Goal: Task Accomplishment & Management: Complete application form

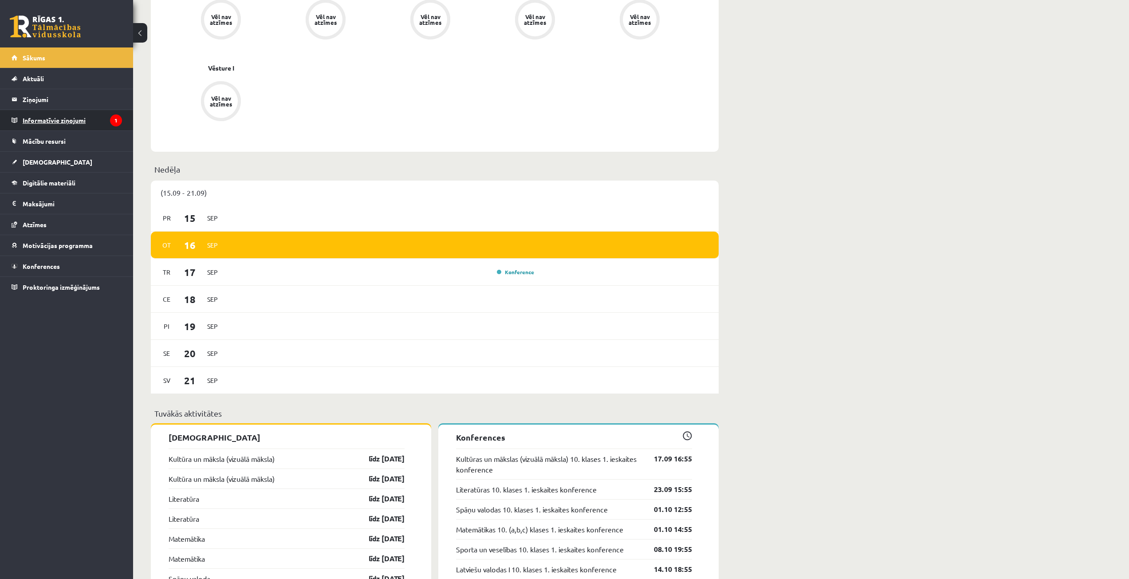
scroll to position [311, 0]
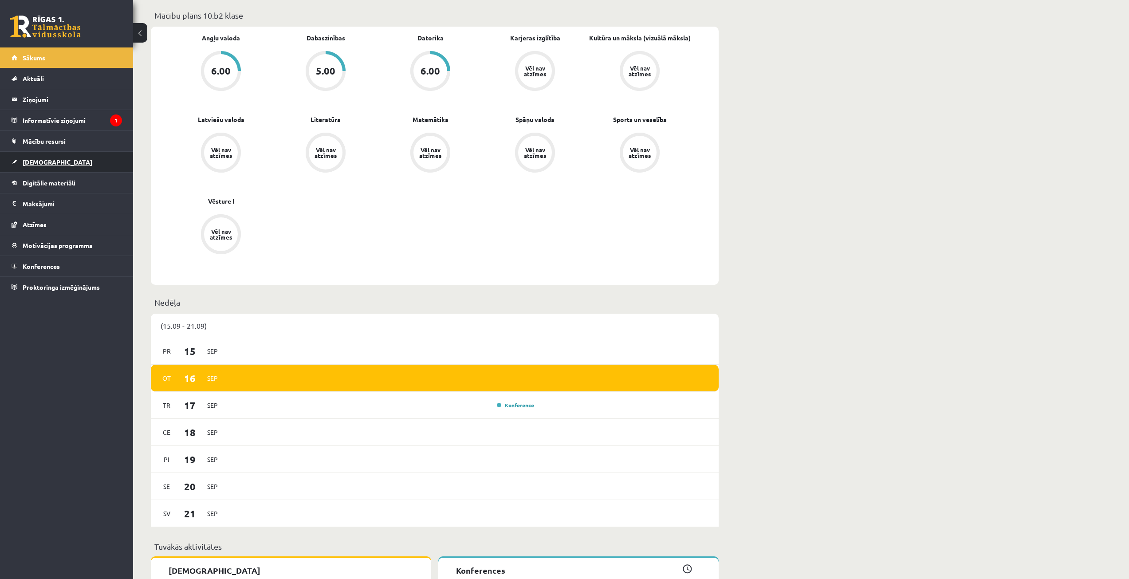
click at [50, 166] on link "[DEMOGRAPHIC_DATA]" at bounding box center [67, 162] width 111 height 20
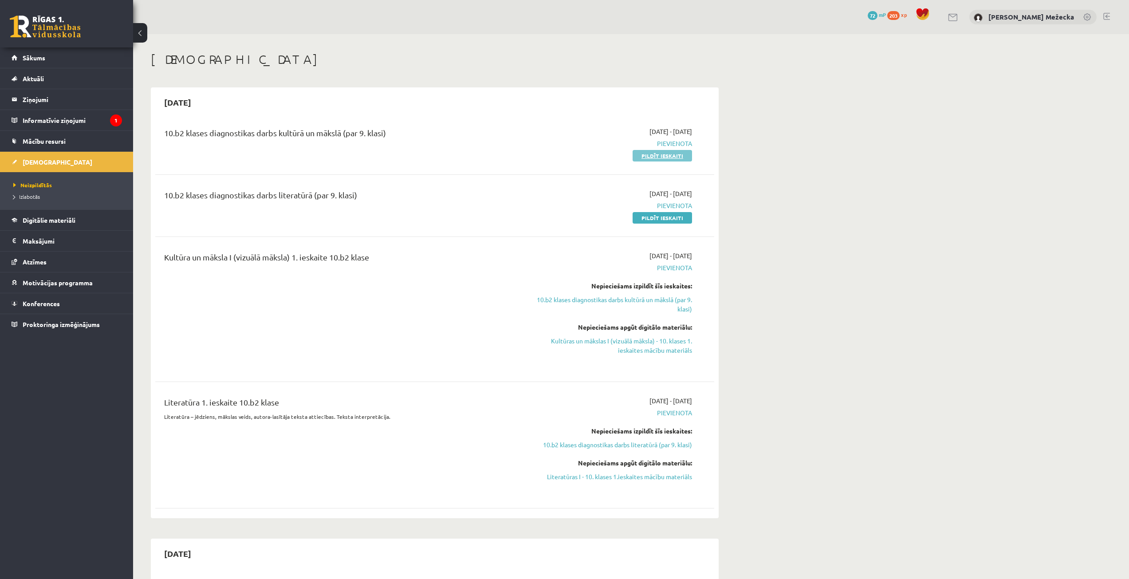
click at [658, 156] on link "Pildīt ieskaiti" at bounding box center [662, 156] width 59 height 12
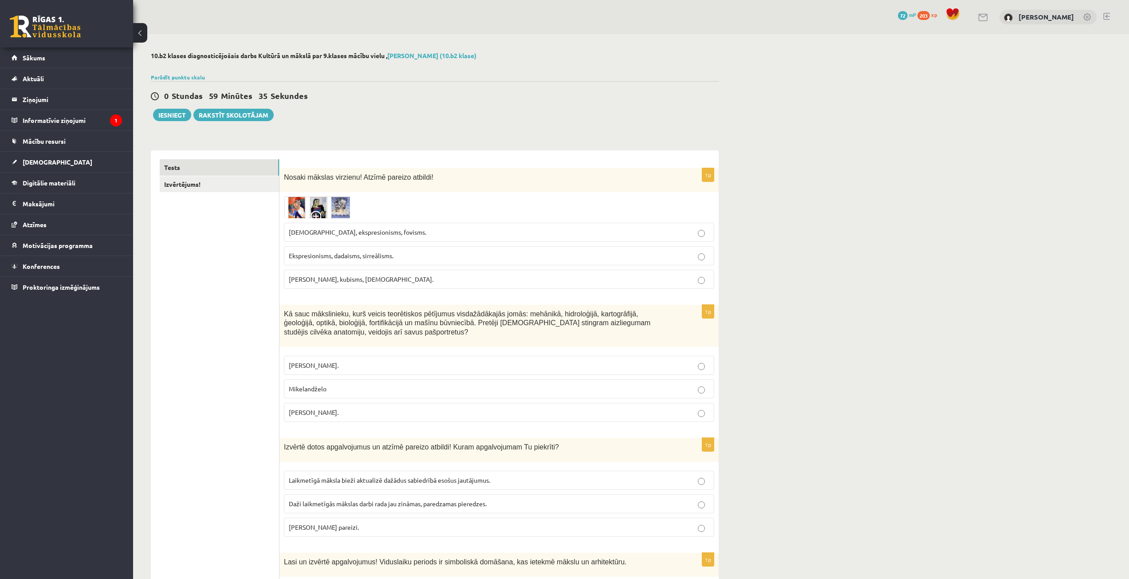
click at [334, 206] on img at bounding box center [317, 208] width 67 height 22
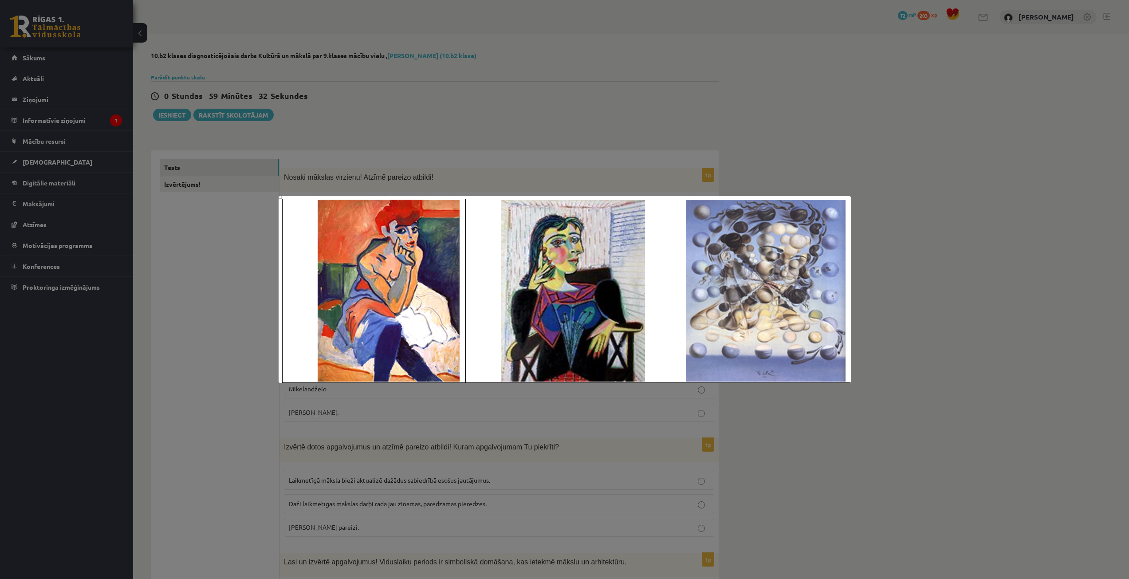
click at [932, 192] on div at bounding box center [564, 289] width 1129 height 579
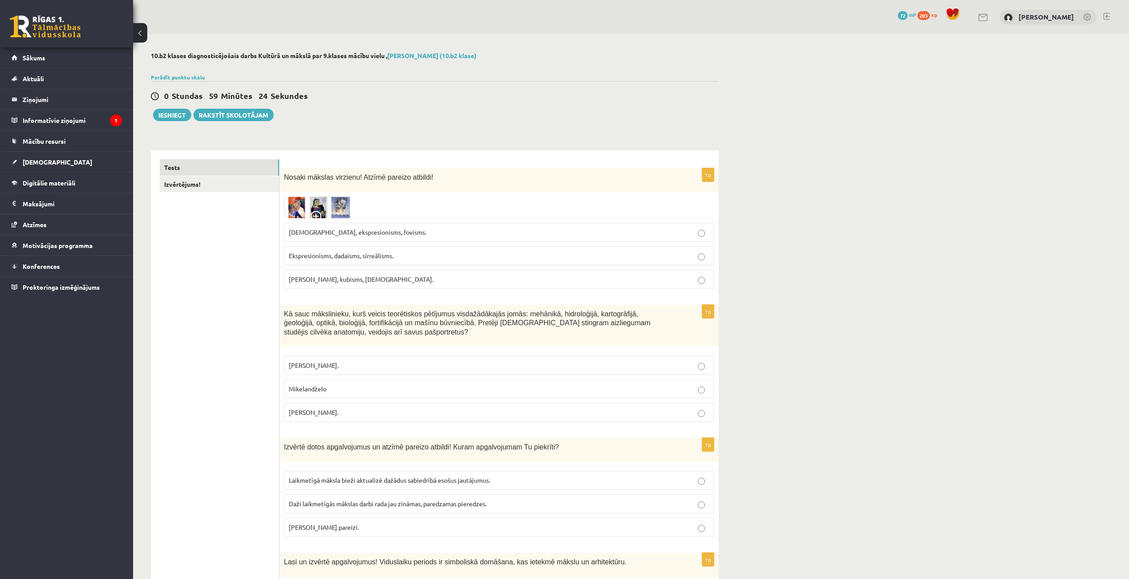
click at [325, 206] on img at bounding box center [317, 208] width 67 height 22
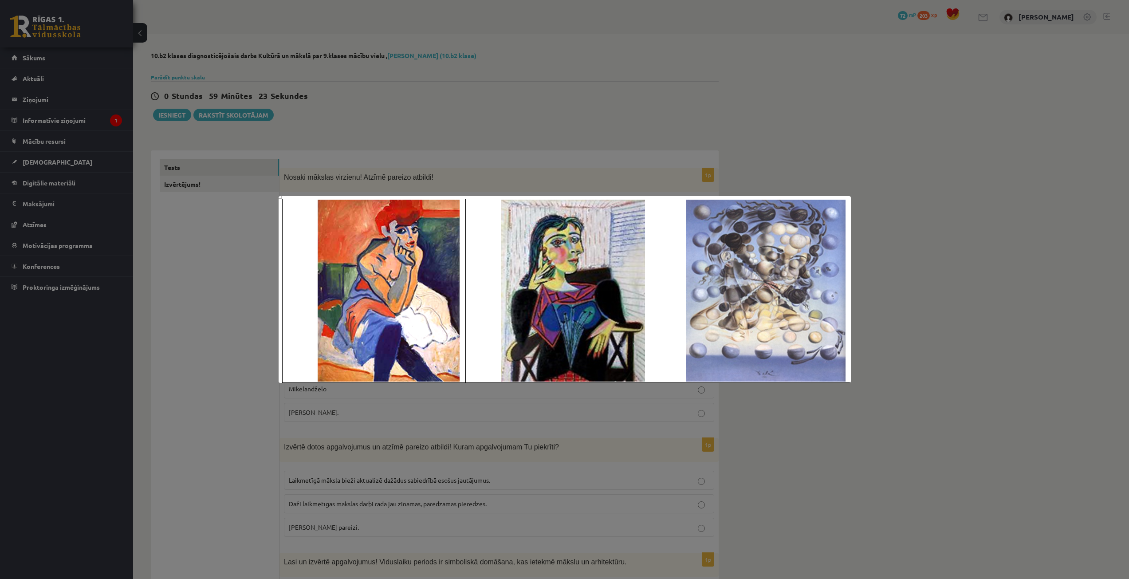
click at [458, 113] on div at bounding box center [564, 289] width 1129 height 579
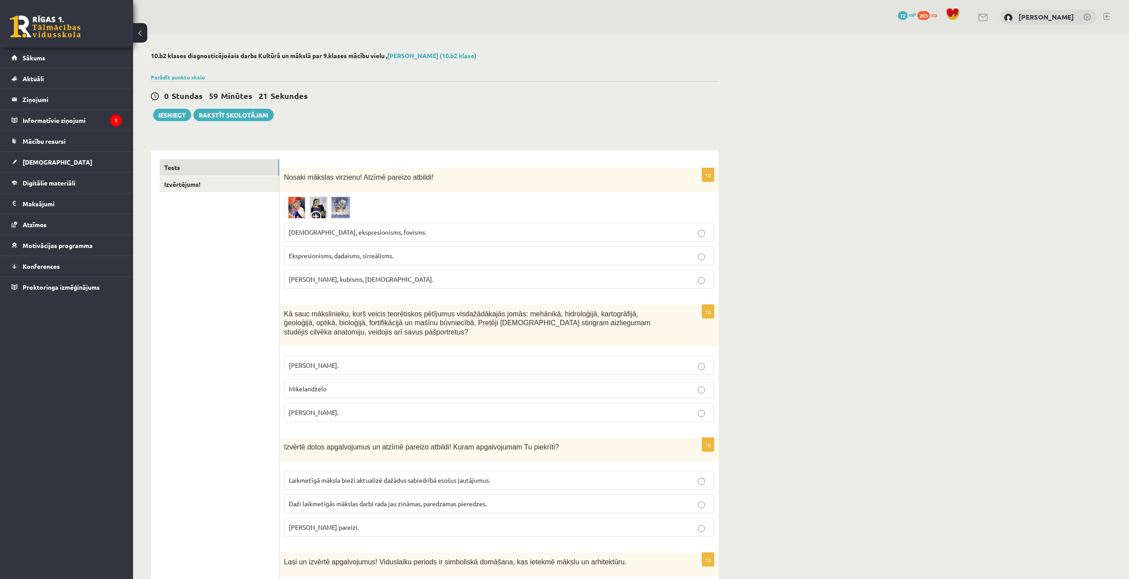
click at [307, 280] on span "Fovisms, kubisms, sirreālisms." at bounding box center [361, 279] width 145 height 8
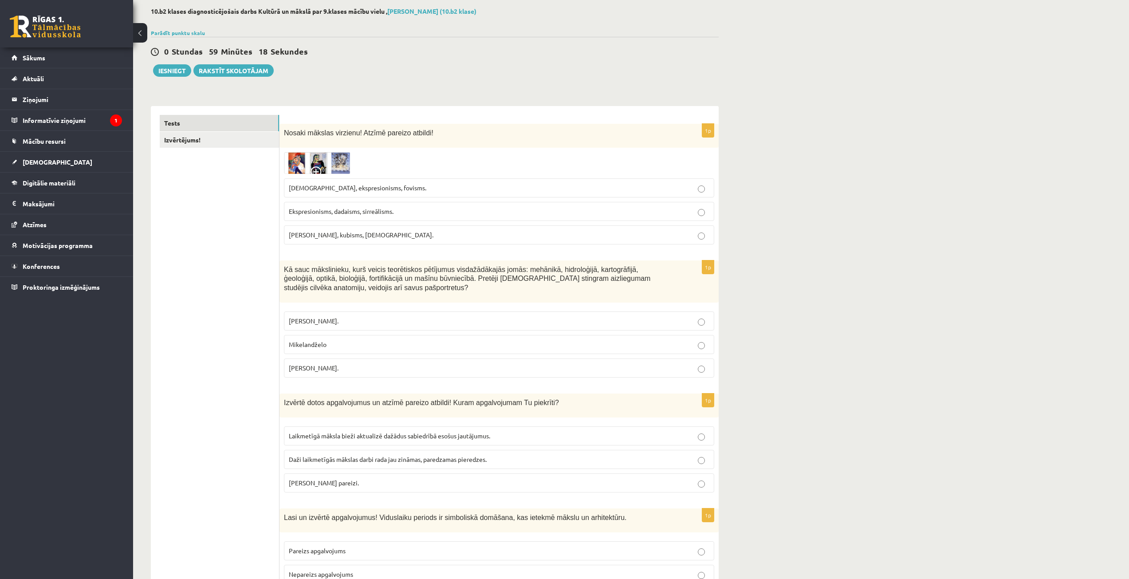
scroll to position [89, 0]
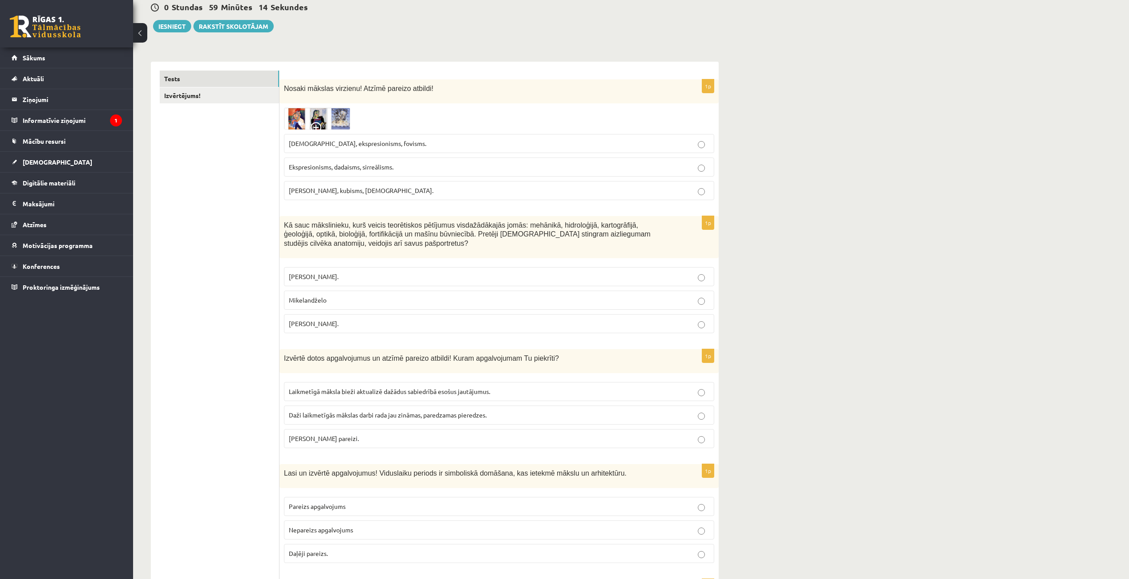
click at [336, 335] on fieldset "Pīters Pauls Rubenss. Mikelandželo Leonardo da Vinči." at bounding box center [499, 299] width 430 height 73
click at [337, 324] on span "Leonardo da Vinči." at bounding box center [314, 324] width 50 height 8
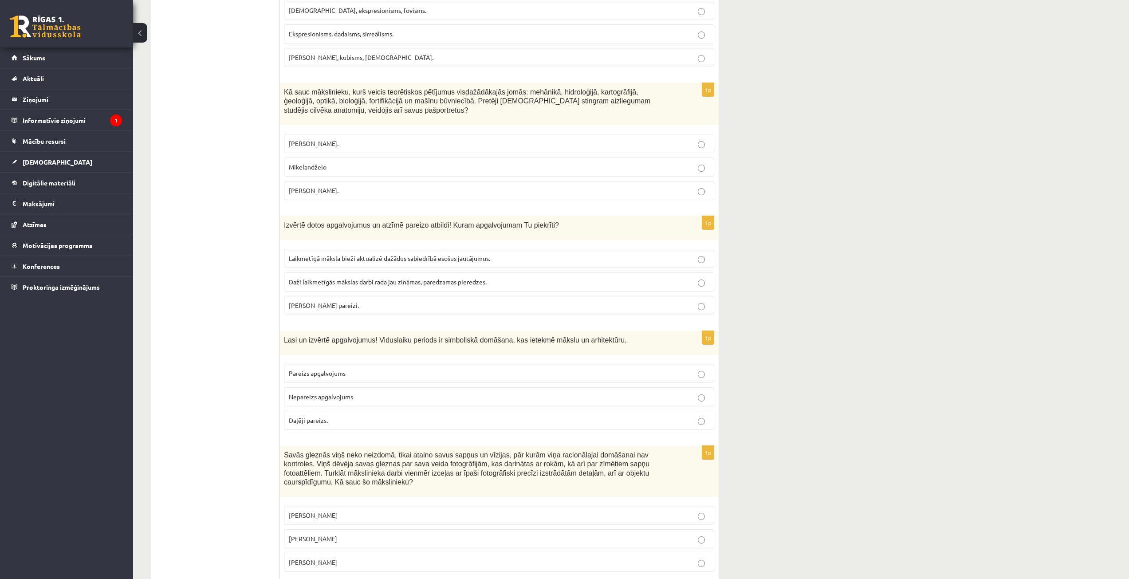
scroll to position [266, 0]
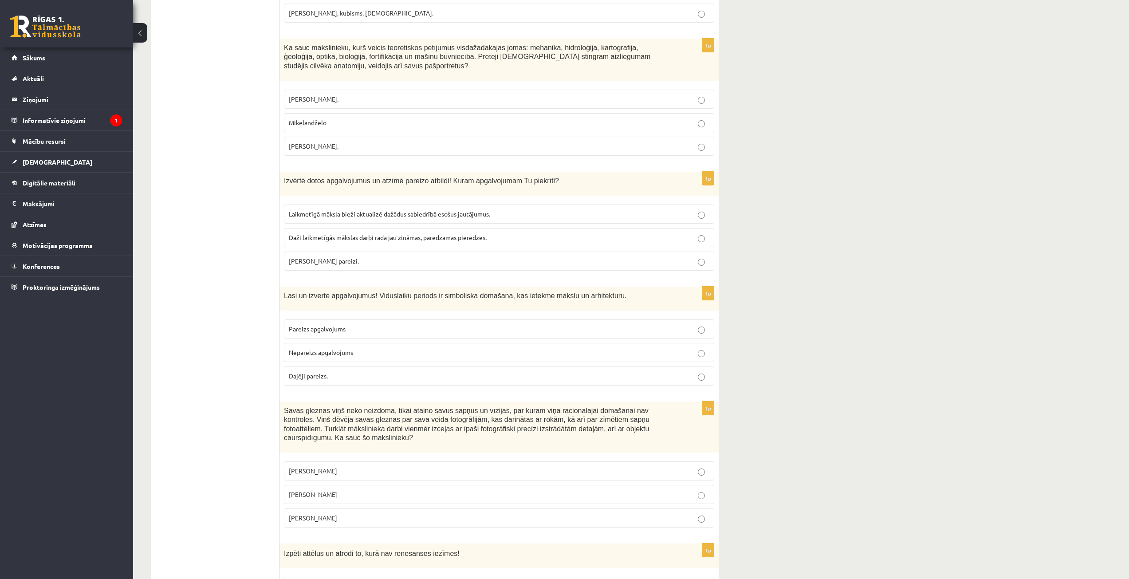
click at [442, 212] on span "Laikmetīgā māksla bieži aktualizē dažādus sabiedrībā esošus jautājumus." at bounding box center [389, 214] width 201 height 8
click at [445, 237] on span "Daži laikmetīgās mākslas darbi rada jau zināmas, paredzamas pieredzes." at bounding box center [388, 237] width 198 height 8
click at [453, 258] on p "Abi apgalvojumi pareizi." at bounding box center [499, 261] width 421 height 9
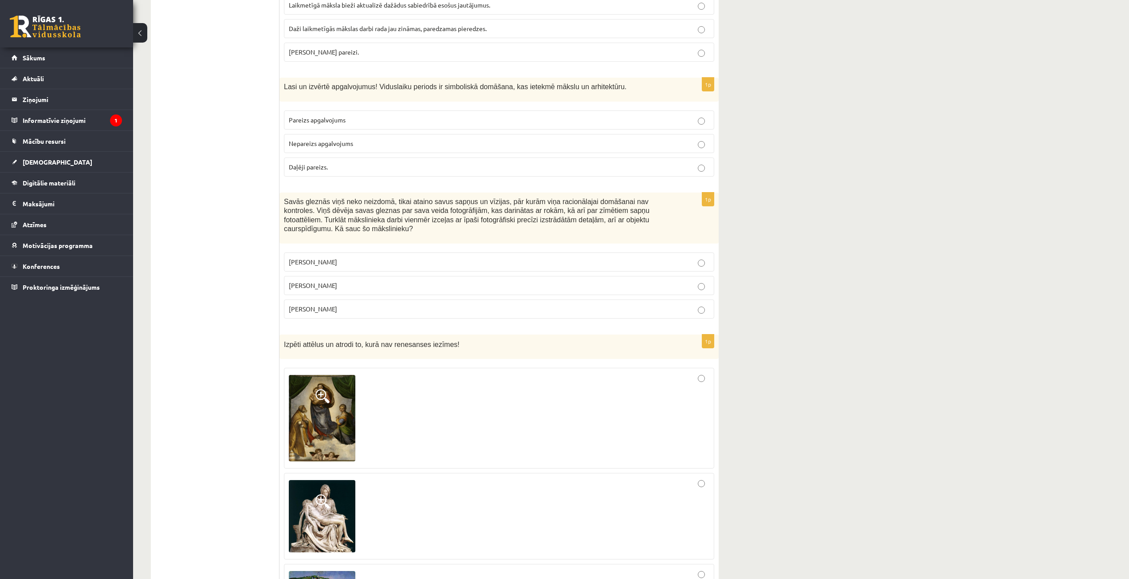
scroll to position [298, 0]
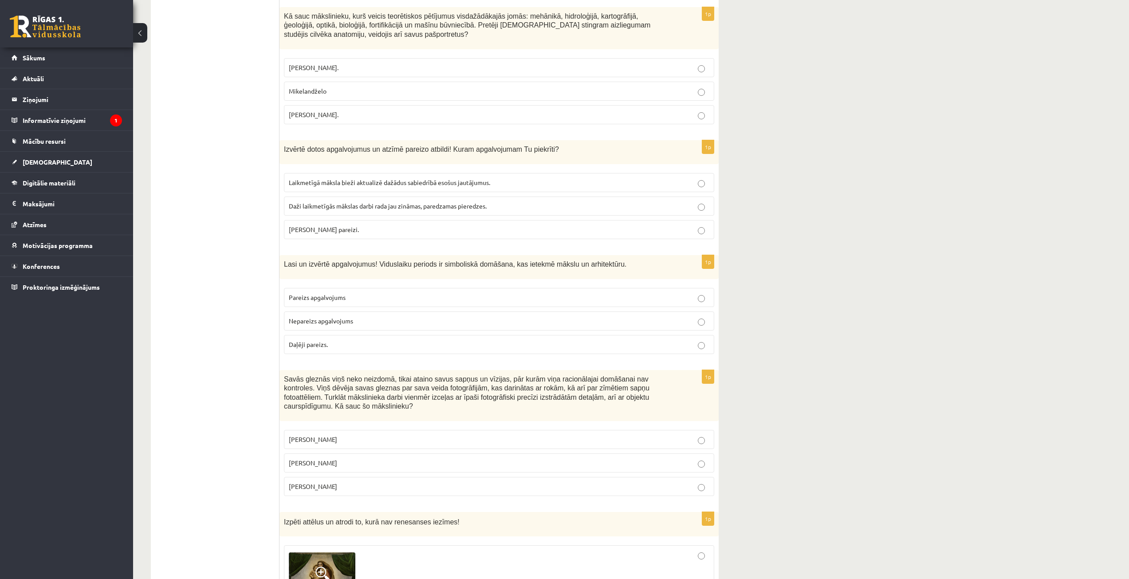
click at [351, 295] on p "Pareizs apgalvojums" at bounding box center [499, 297] width 421 height 9
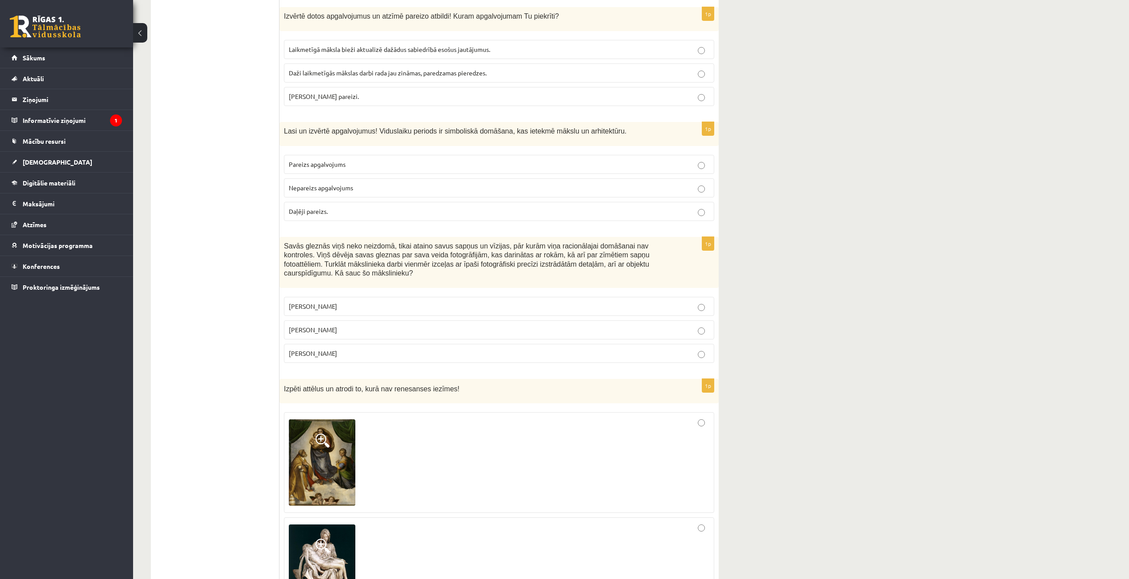
click at [327, 302] on p "Pablo Pikaso" at bounding box center [499, 306] width 421 height 9
click at [327, 326] on span "Salvadors Dalī" at bounding box center [313, 330] width 48 height 8
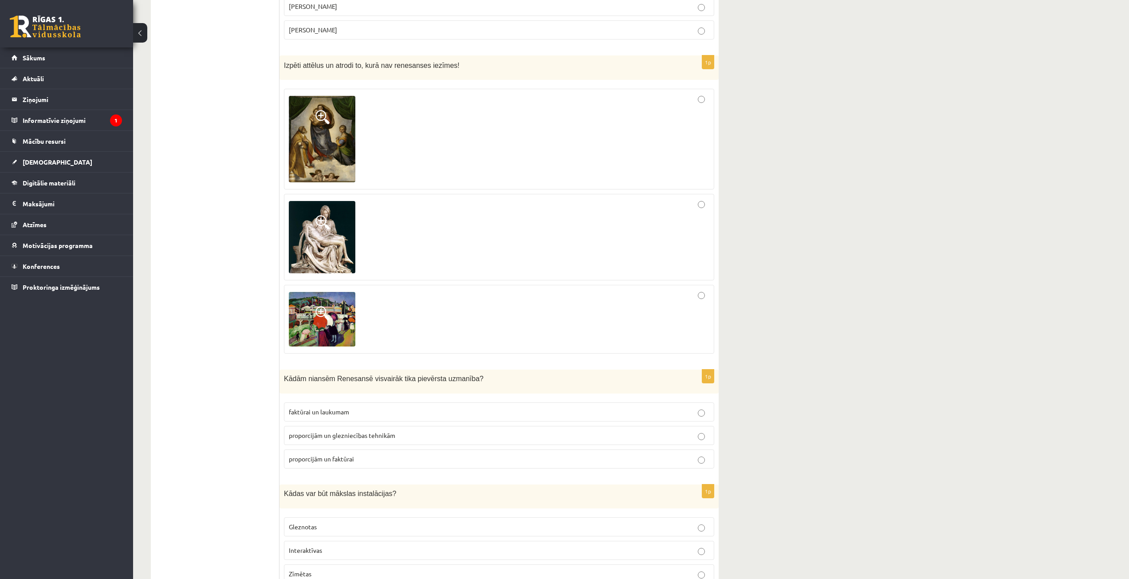
scroll to position [932, 0]
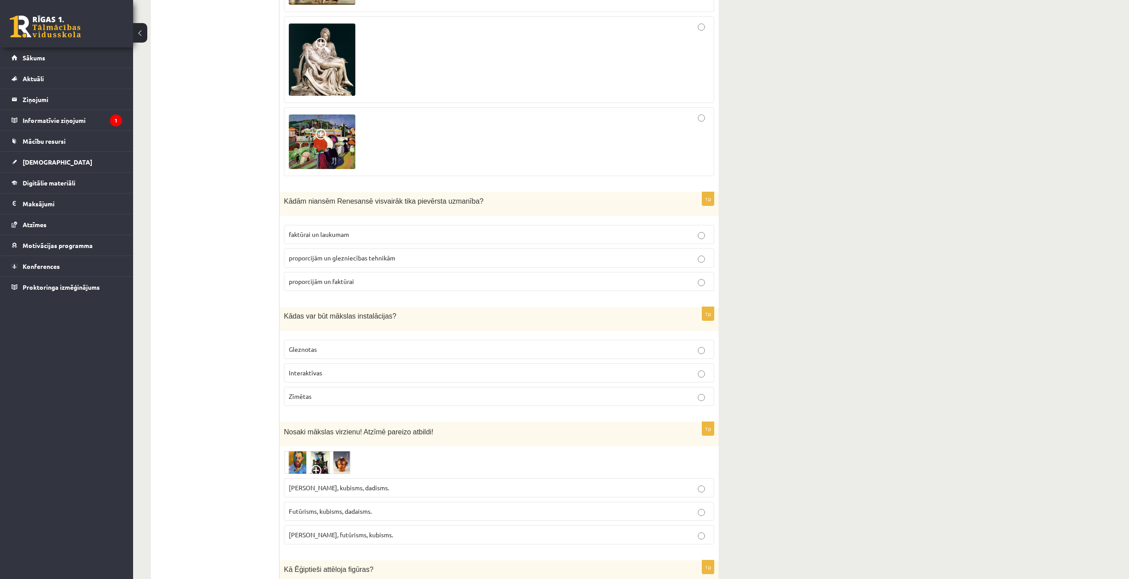
drag, startPoint x: 690, startPoint y: 221, endPoint x: 672, endPoint y: 222, distance: 17.4
click at [672, 230] on p "faktūrai un laukumam" at bounding box center [499, 234] width 421 height 9
click at [338, 368] on p "Interaktīvas" at bounding box center [499, 372] width 421 height 9
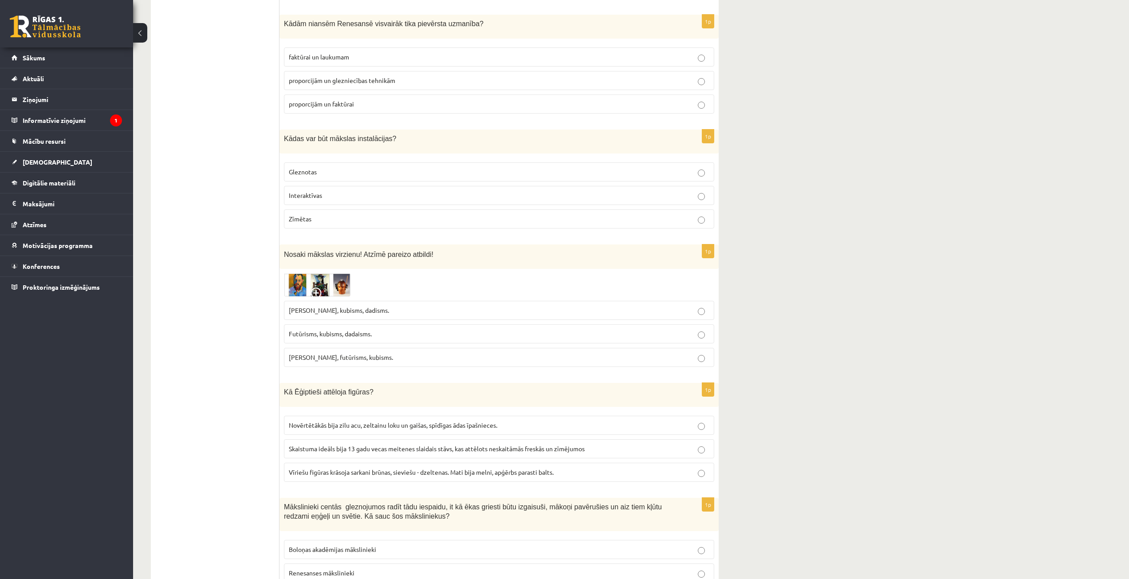
click at [302, 273] on img at bounding box center [317, 285] width 67 height 24
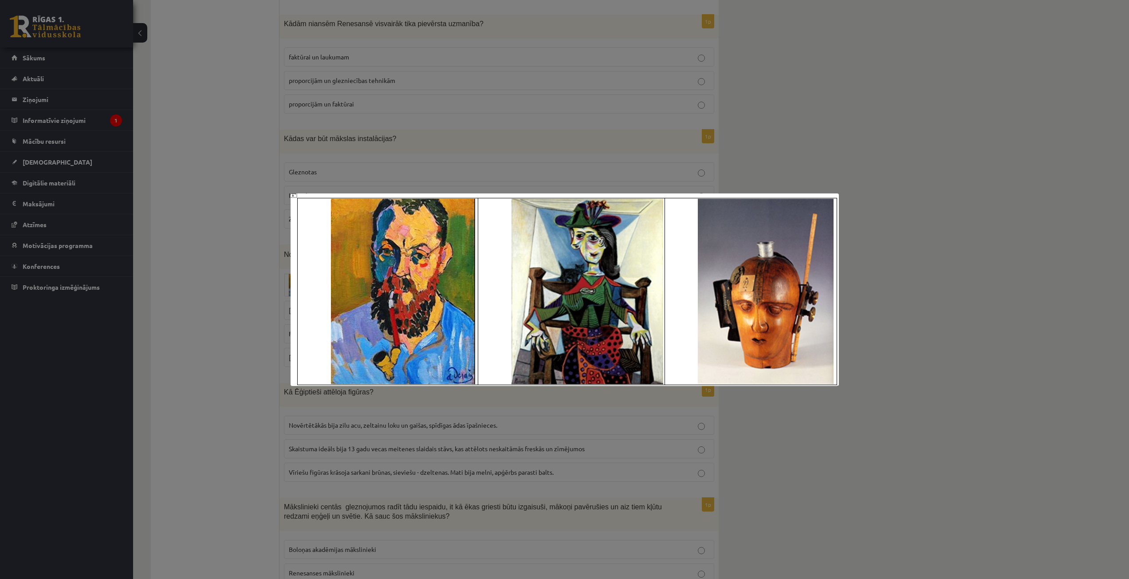
click at [712, 157] on div at bounding box center [564, 289] width 1129 height 579
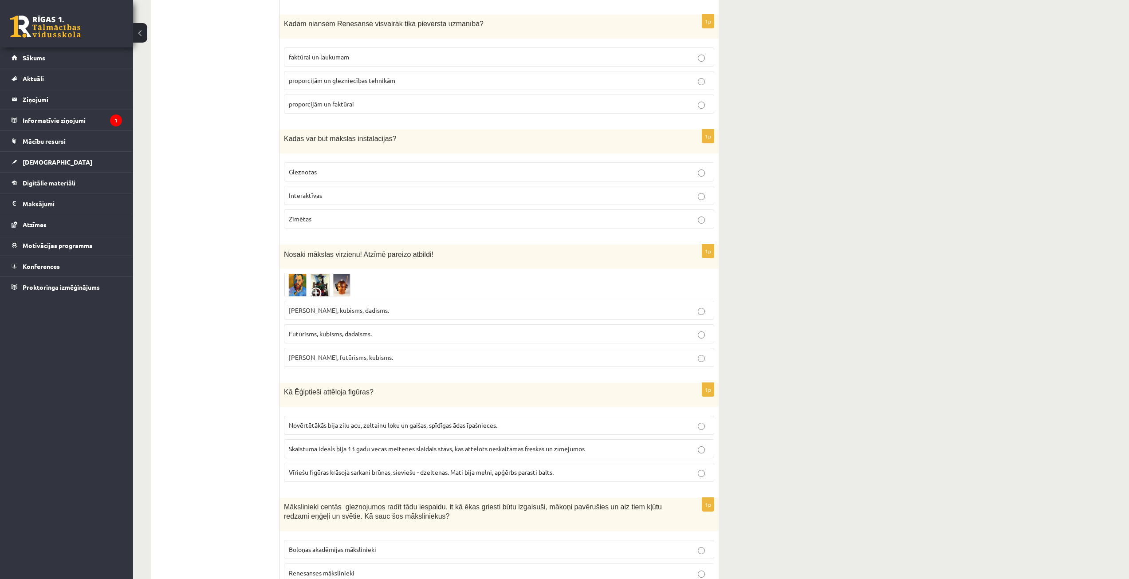
click at [337, 306] on span "Fovisms, kubisms, dadisms." at bounding box center [339, 310] width 100 height 8
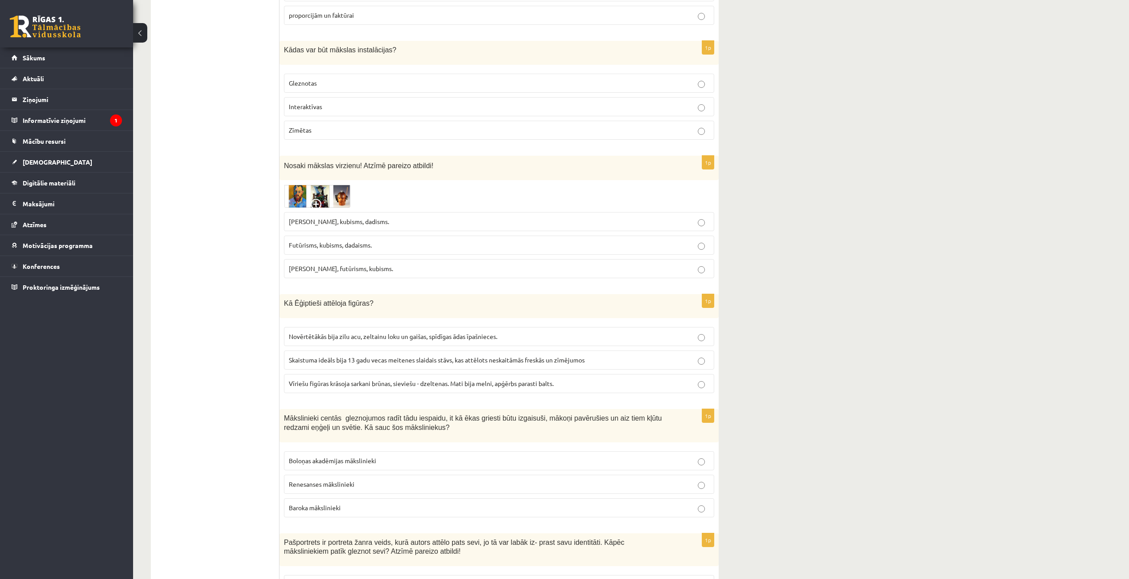
click at [467, 379] on span "Vīriešu figūras krāsoja sarkani brūnas, sieviešu - dzeltenas. Mati bija melni, …" at bounding box center [421, 383] width 265 height 8
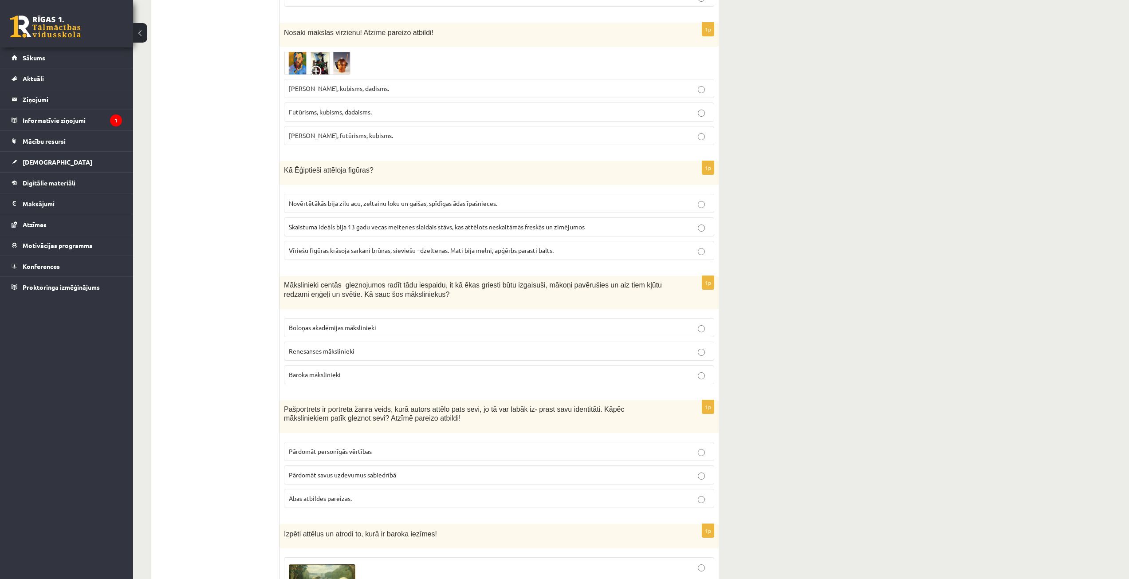
scroll to position [1376, 0]
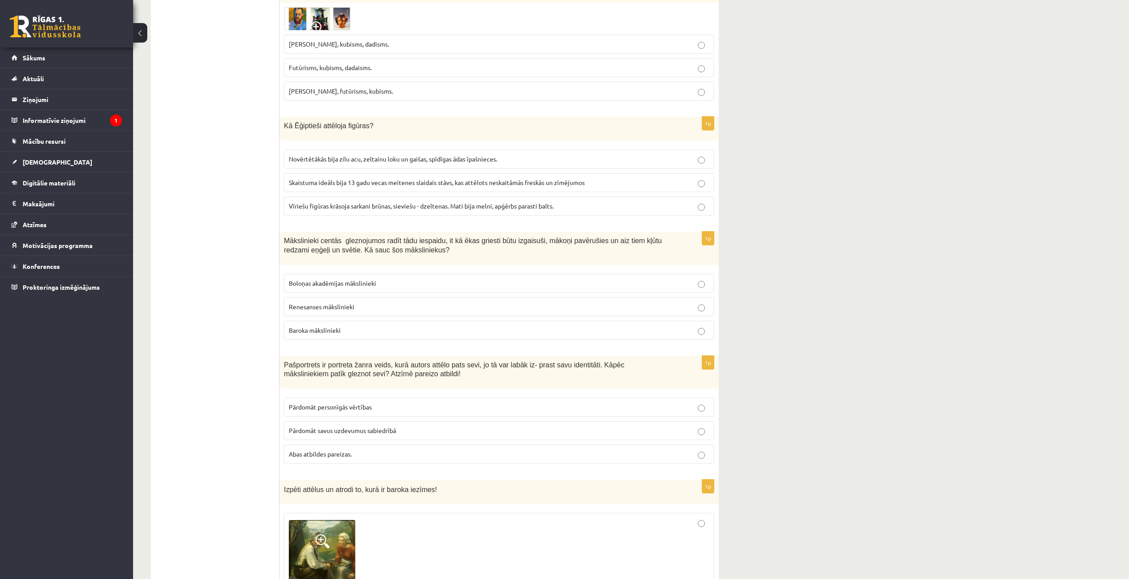
click at [368, 279] on span "Boloņas akadēmijas mākslinieki" at bounding box center [332, 283] width 87 height 8
click at [362, 302] on p "Renesanses mākslinieki" at bounding box center [499, 306] width 421 height 9
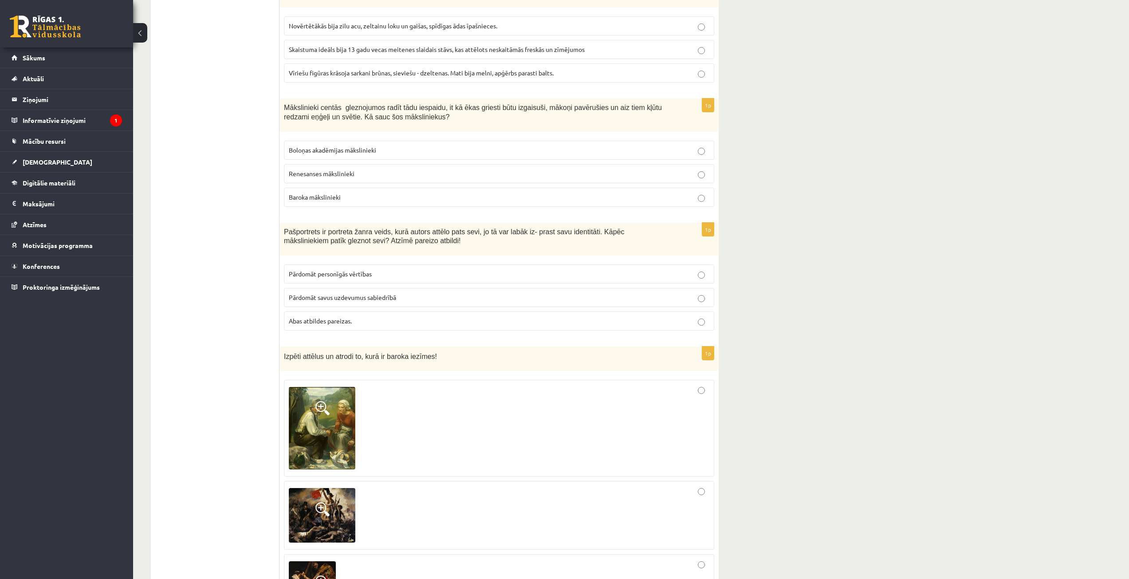
scroll to position [1553, 0]
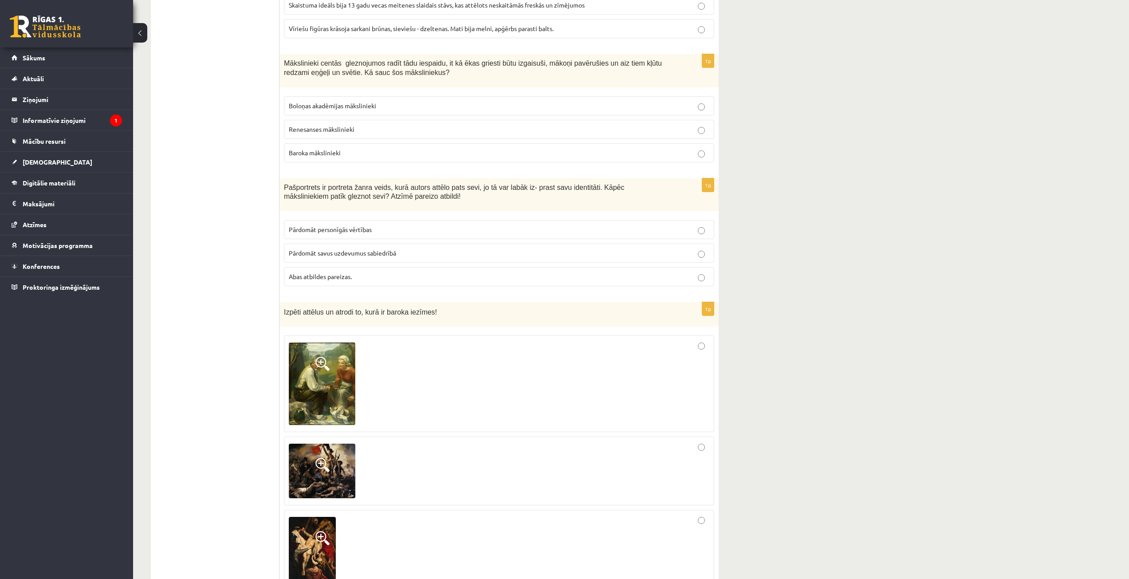
click at [377, 220] on label "Pārdomāt personīgās vērtības" at bounding box center [499, 229] width 430 height 19
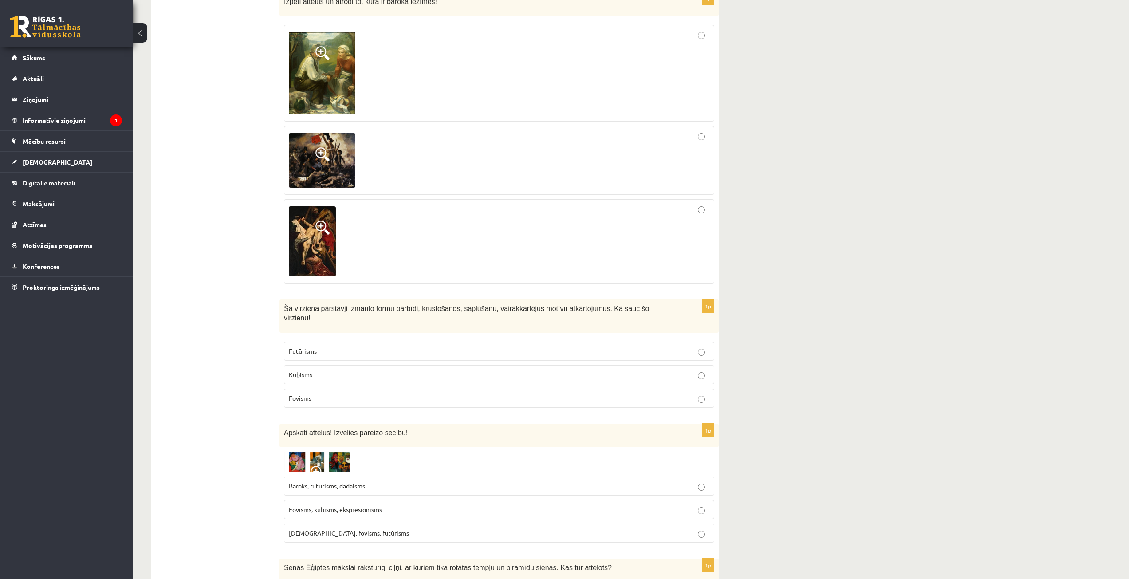
scroll to position [1953, 0]
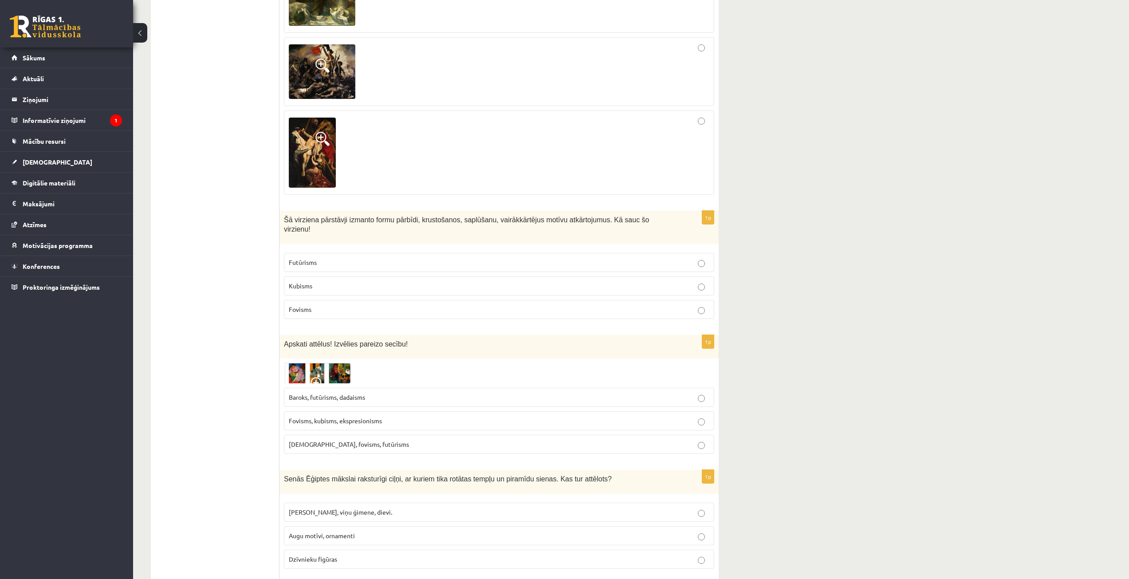
click at [337, 281] on p "Kubisms" at bounding box center [499, 285] width 421 height 9
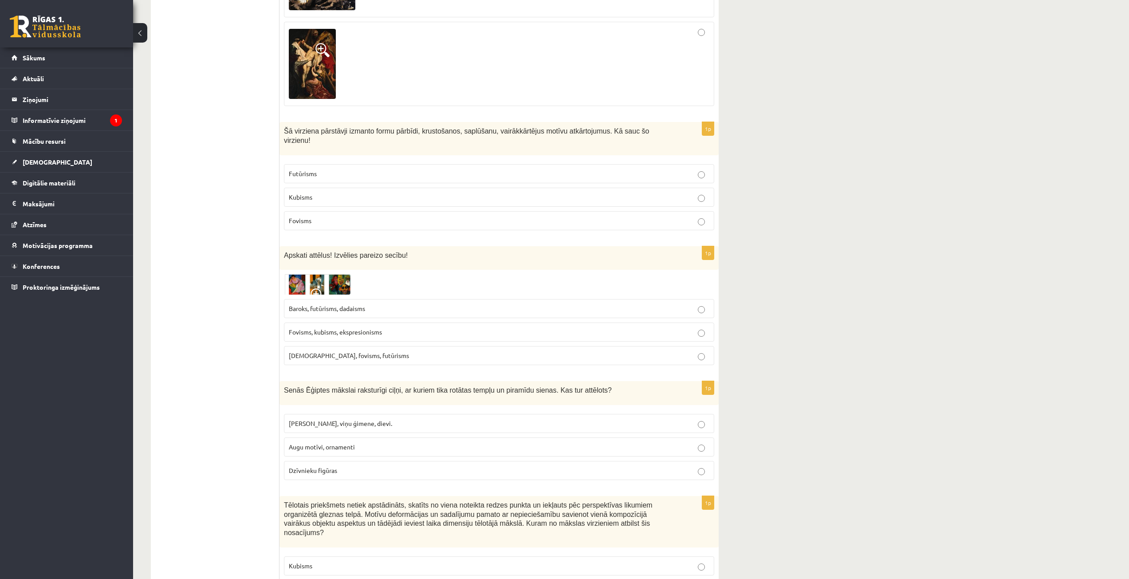
click at [332, 274] on img at bounding box center [317, 284] width 67 height 20
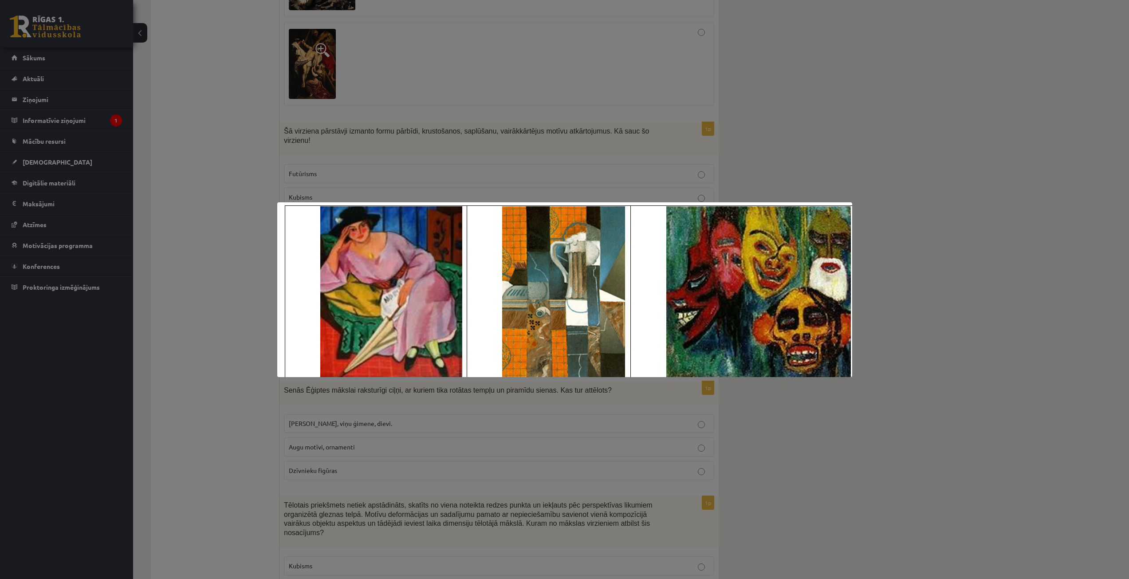
click at [805, 118] on div at bounding box center [564, 289] width 1129 height 579
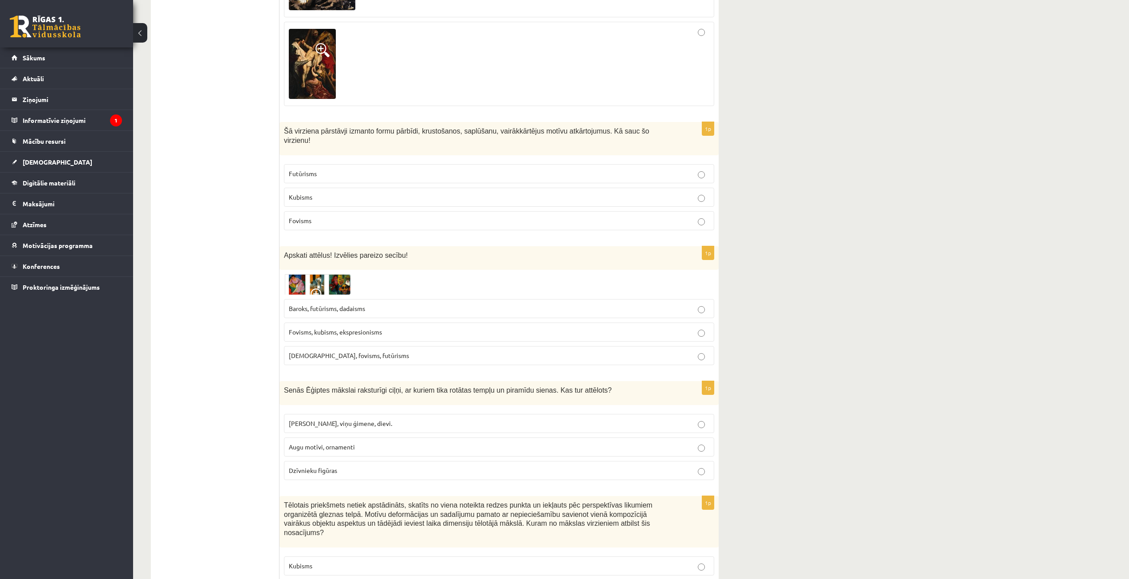
click at [343, 274] on img at bounding box center [317, 284] width 67 height 20
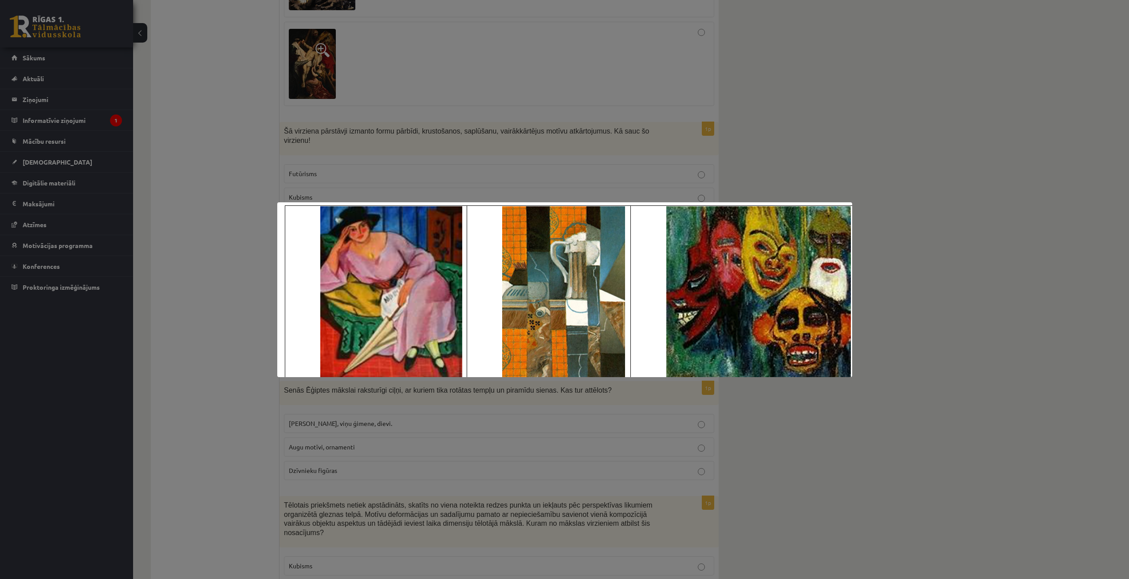
click at [889, 245] on div at bounding box center [564, 289] width 1129 height 579
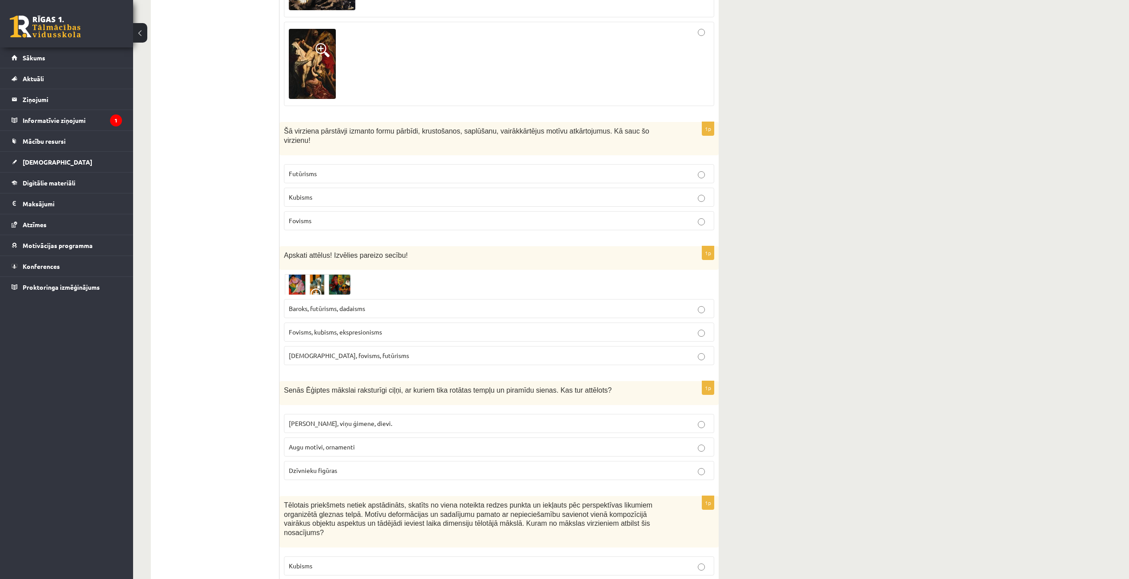
click at [697, 328] on p "Fovisms, kubisms, ekspresionisms" at bounding box center [499, 332] width 421 height 9
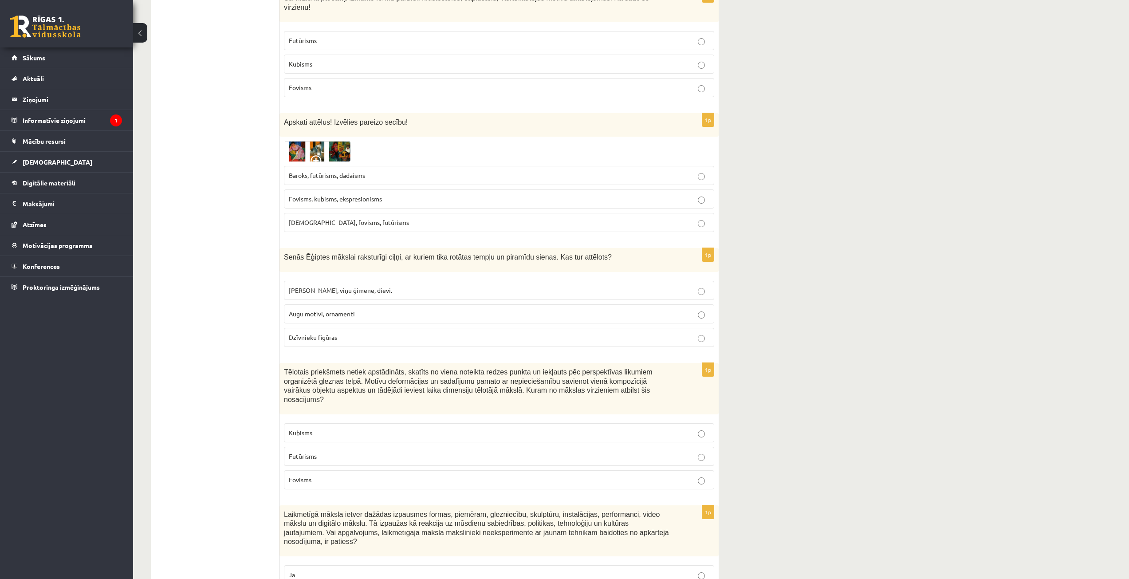
scroll to position [2219, 0]
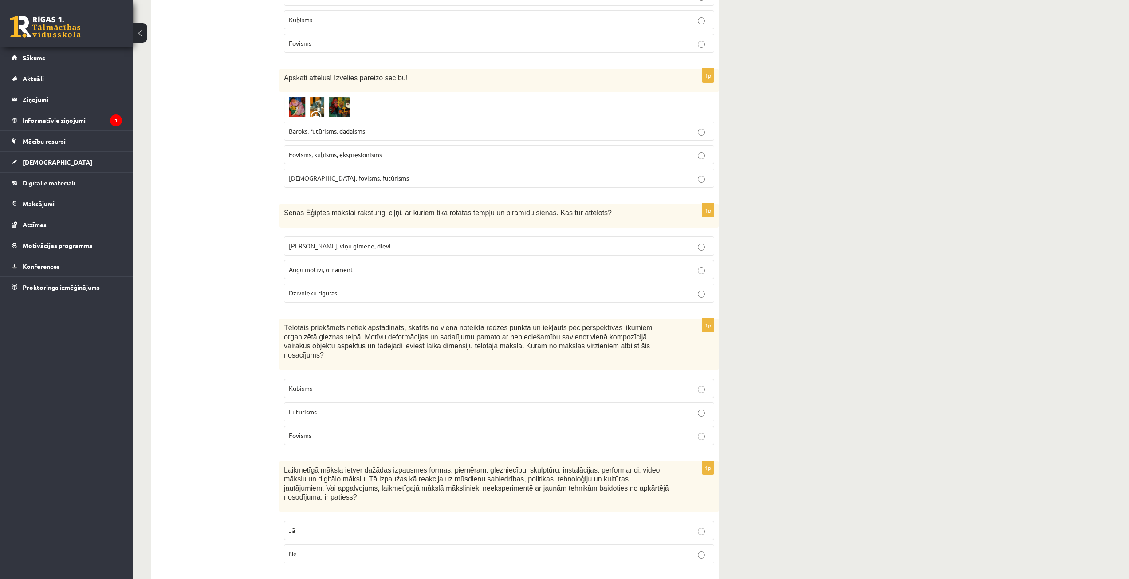
click at [377, 241] on p "Faraoni, viņu ģimene, dievi." at bounding box center [499, 245] width 421 height 9
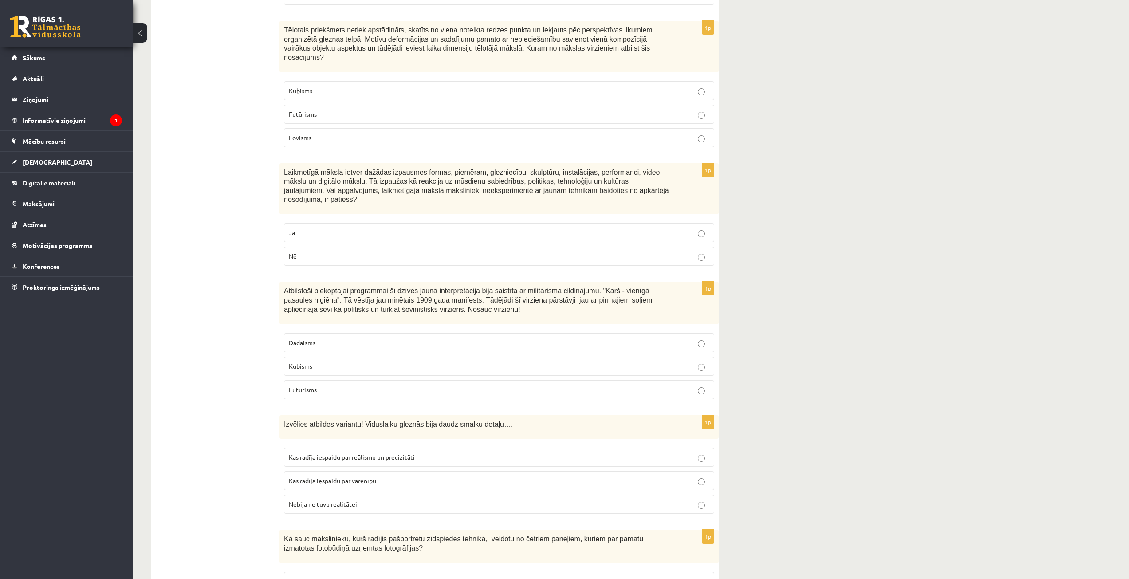
scroll to position [2384, 0]
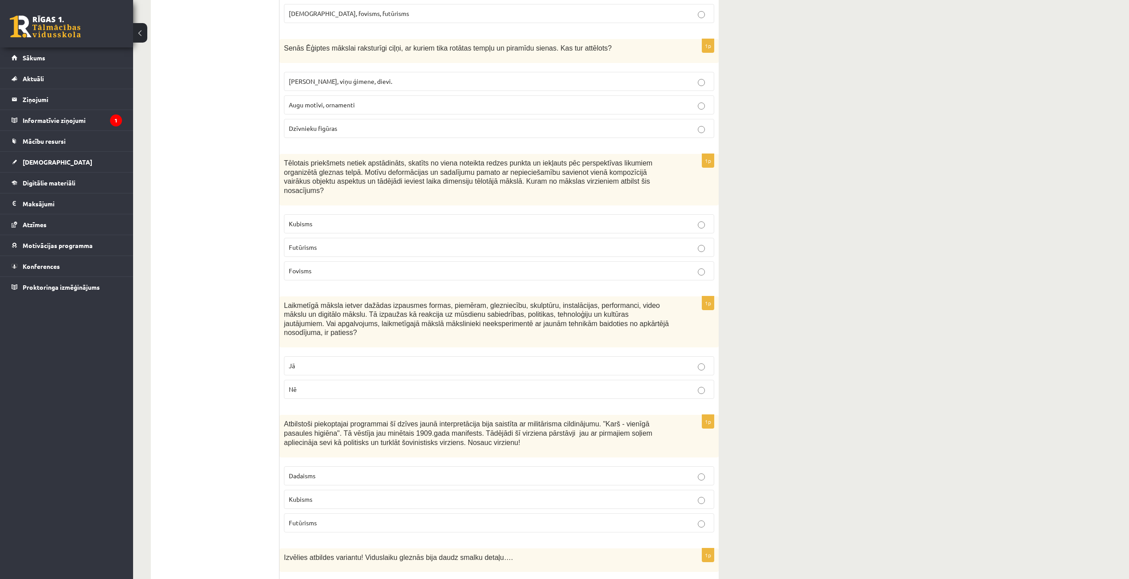
click at [393, 243] on p "Futūrisms" at bounding box center [499, 247] width 421 height 9
click at [387, 219] on p "Kubisms" at bounding box center [499, 223] width 421 height 9
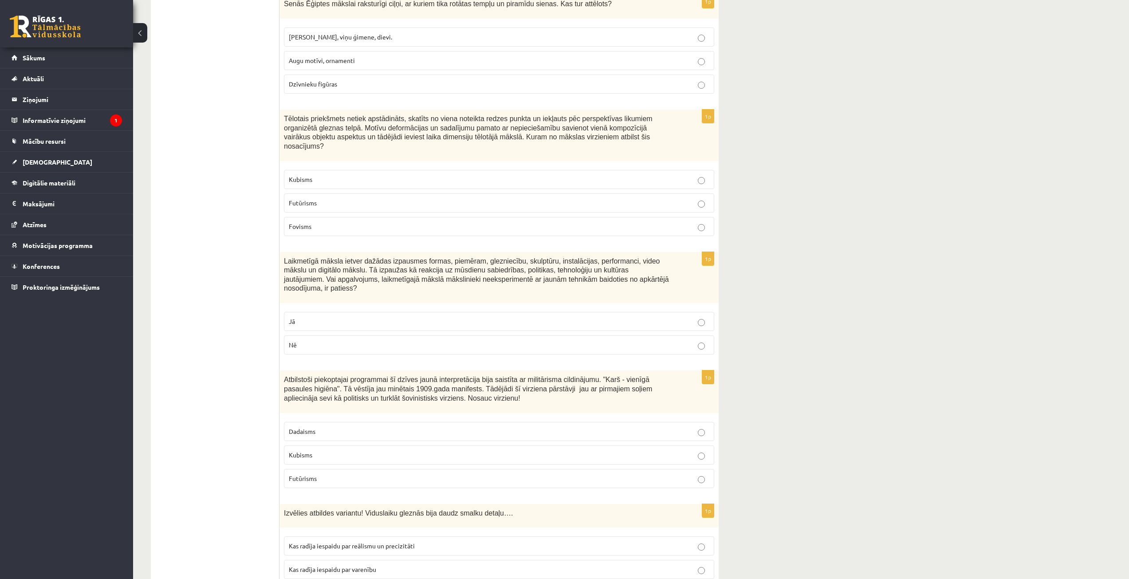
scroll to position [2472, 0]
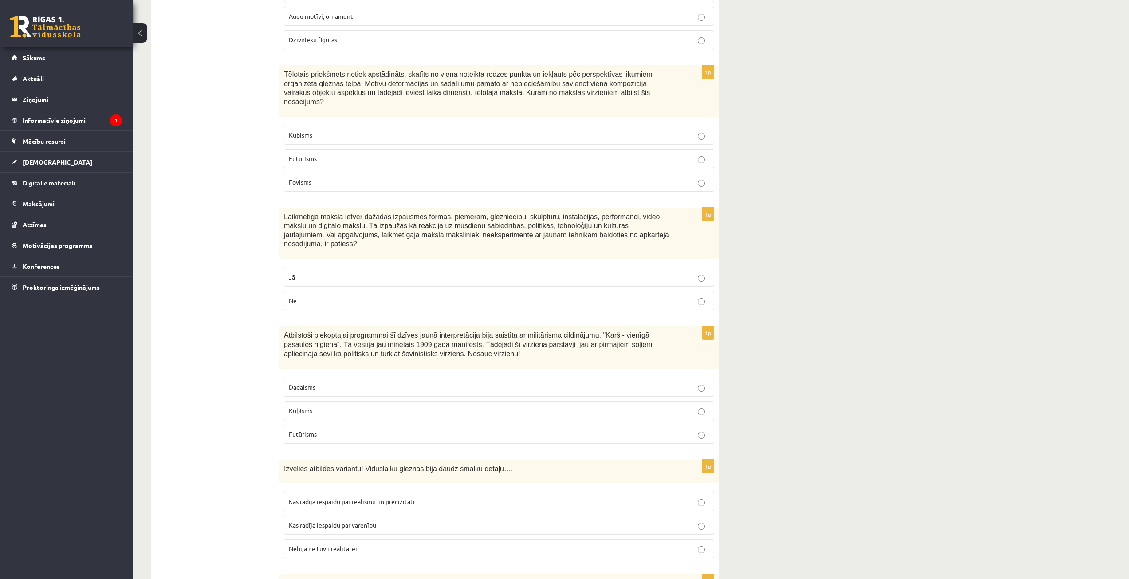
click at [311, 178] on span "Fovisms" at bounding box center [300, 182] width 23 height 8
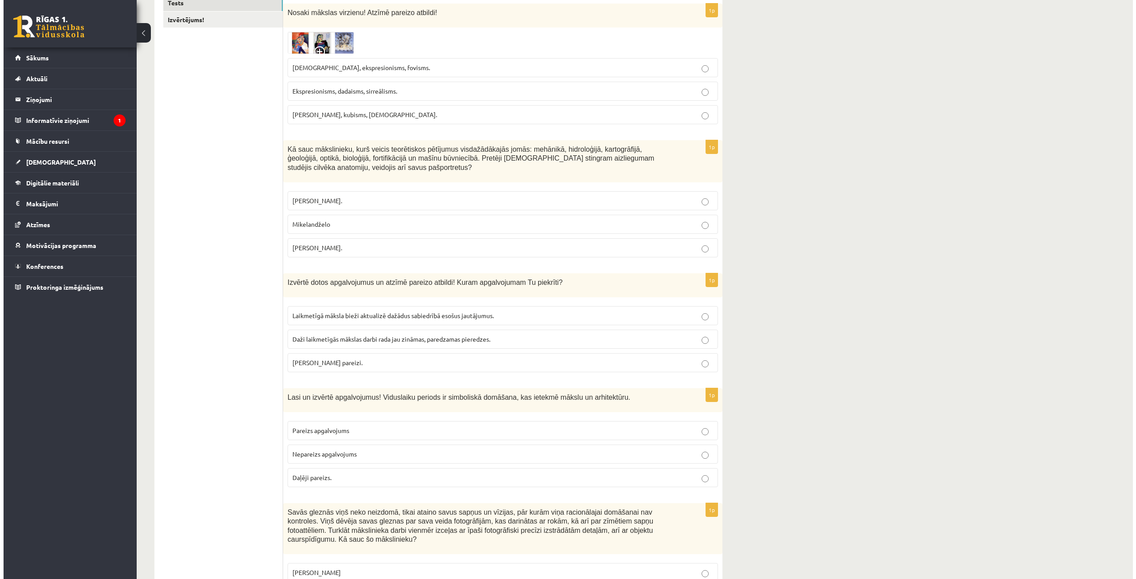
scroll to position [0, 0]
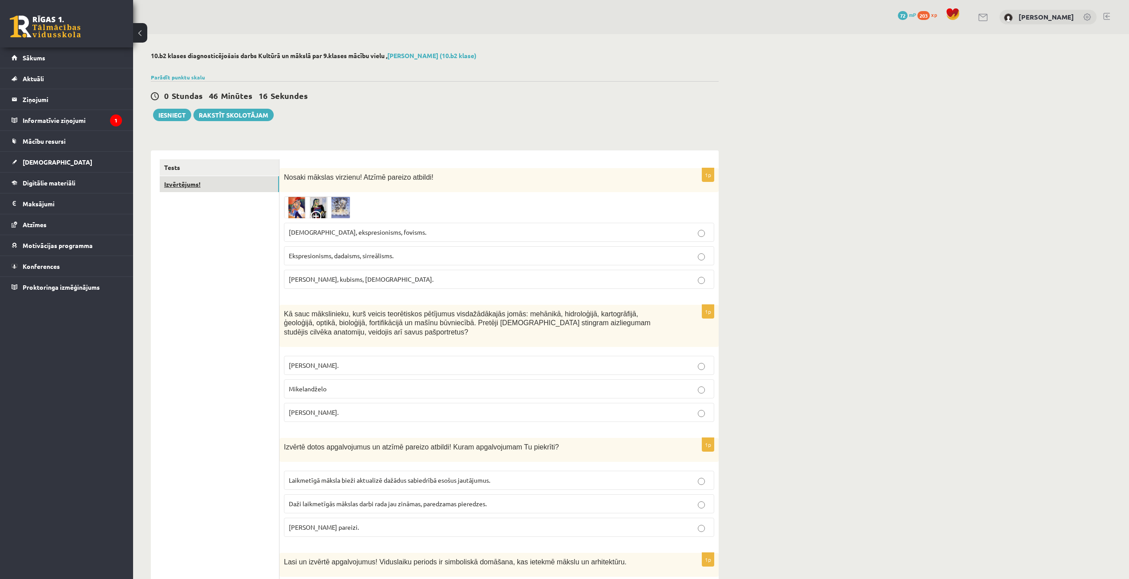
click at [185, 184] on link "Izvērtējums!" at bounding box center [219, 184] width 119 height 16
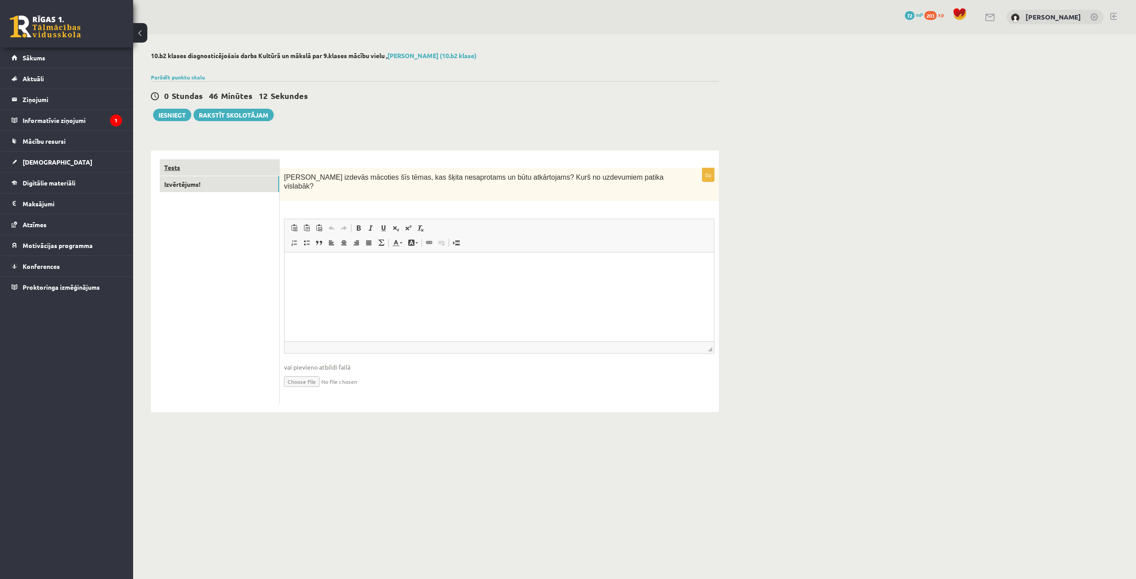
click at [200, 167] on link "Tests" at bounding box center [219, 167] width 119 height 16
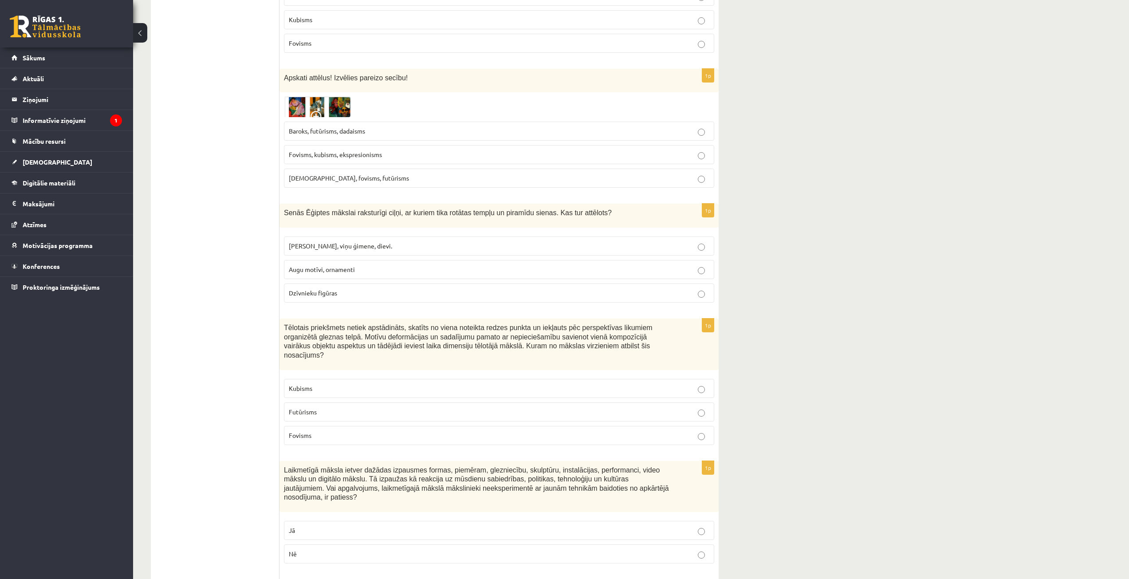
scroll to position [2485, 0]
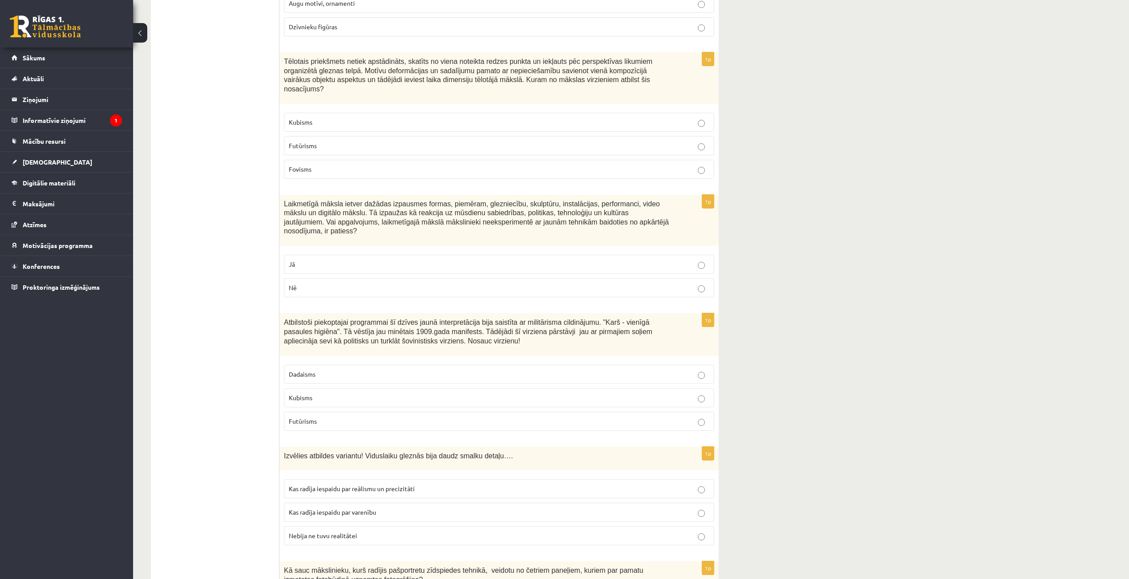
click at [466, 260] on p "Jā" at bounding box center [499, 264] width 421 height 9
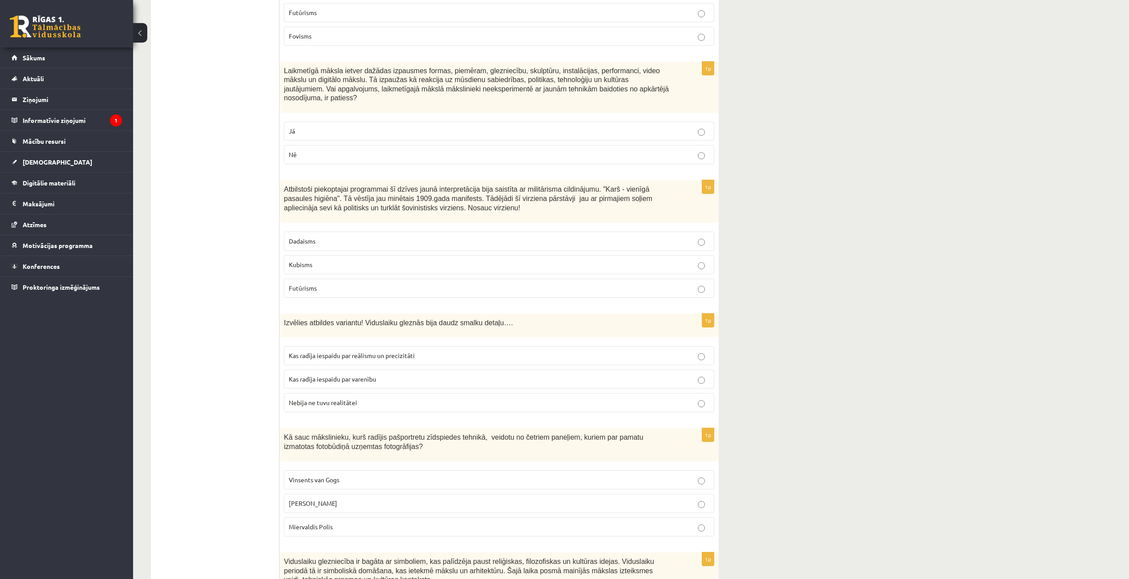
click at [314, 284] on span "Futūrisms" at bounding box center [303, 288] width 28 height 8
click at [330, 237] on p "Dadaisms" at bounding box center [499, 241] width 421 height 9
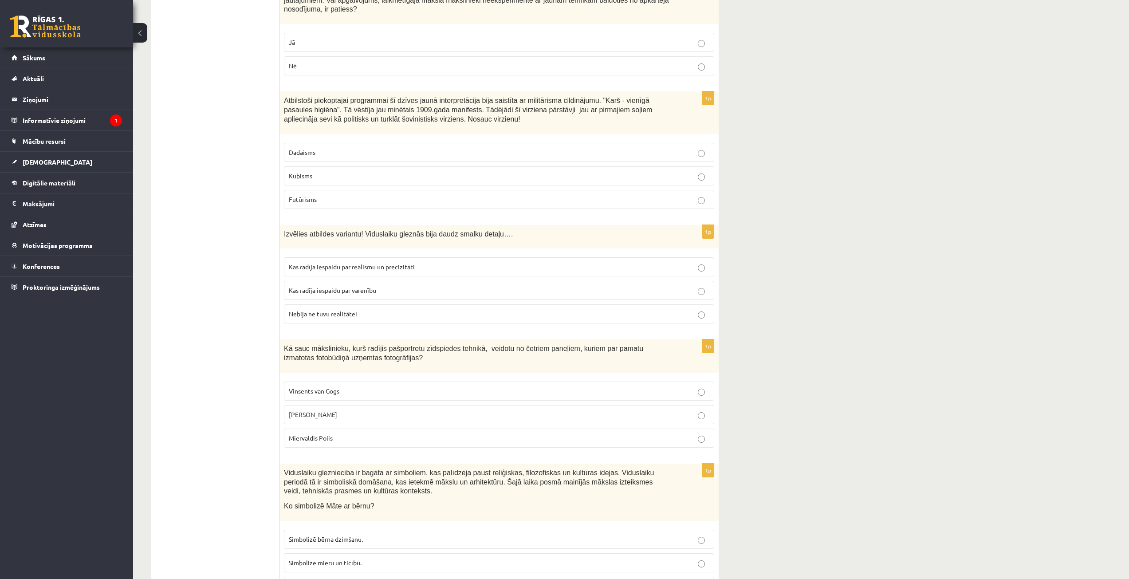
click at [385, 263] on span "Kas radīja iespaidu par reālismu un precizitāti" at bounding box center [352, 267] width 126 height 8
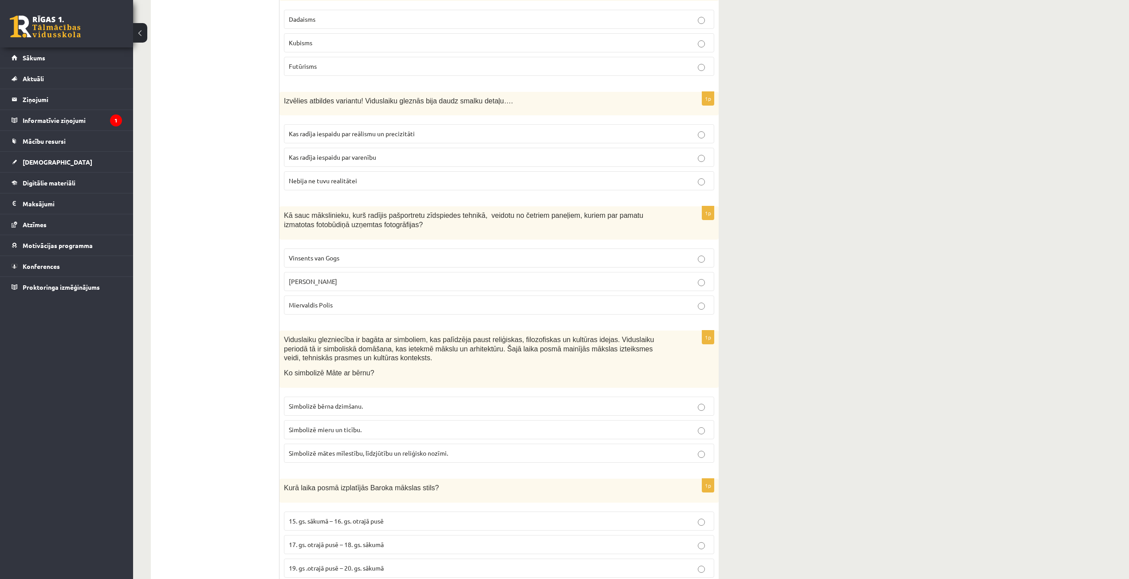
click at [351, 253] on p "Vinsents van Gogs" at bounding box center [499, 257] width 421 height 9
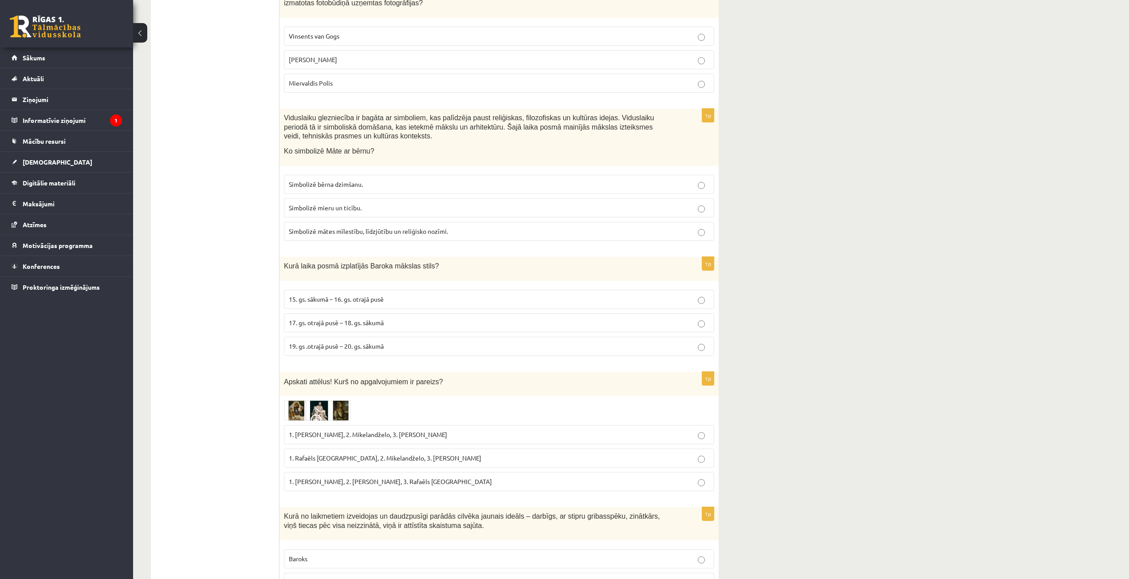
scroll to position [3018, 0]
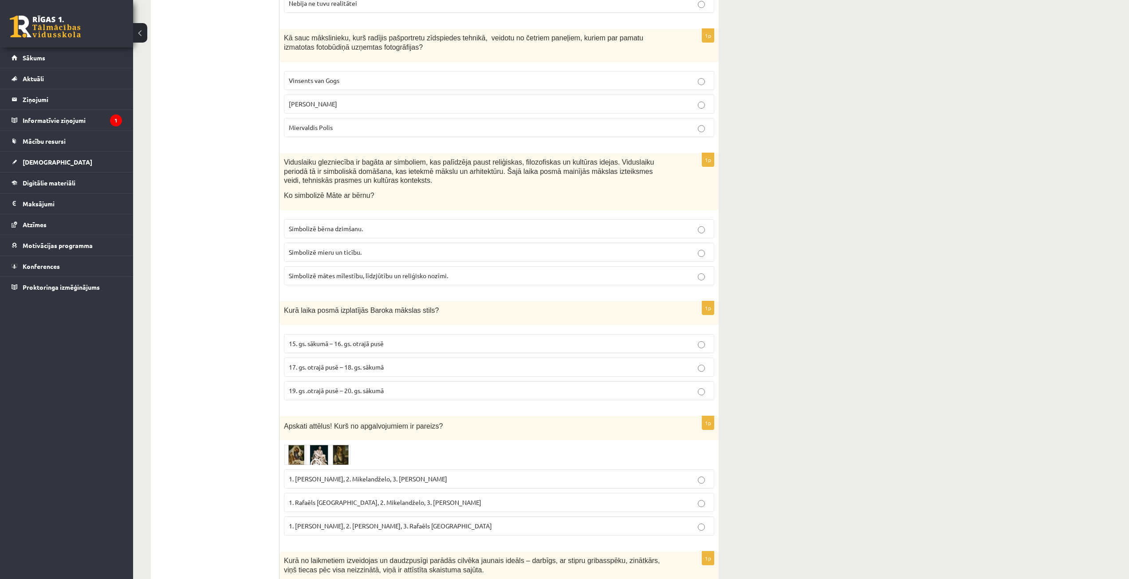
click at [344, 272] on span "Simbolizē mātes mīlestību, līdzjūtību un reliģisko nozīmi." at bounding box center [368, 276] width 159 height 8
click at [353, 248] on span "Simbolizē mieru un ticību." at bounding box center [325, 252] width 73 height 8
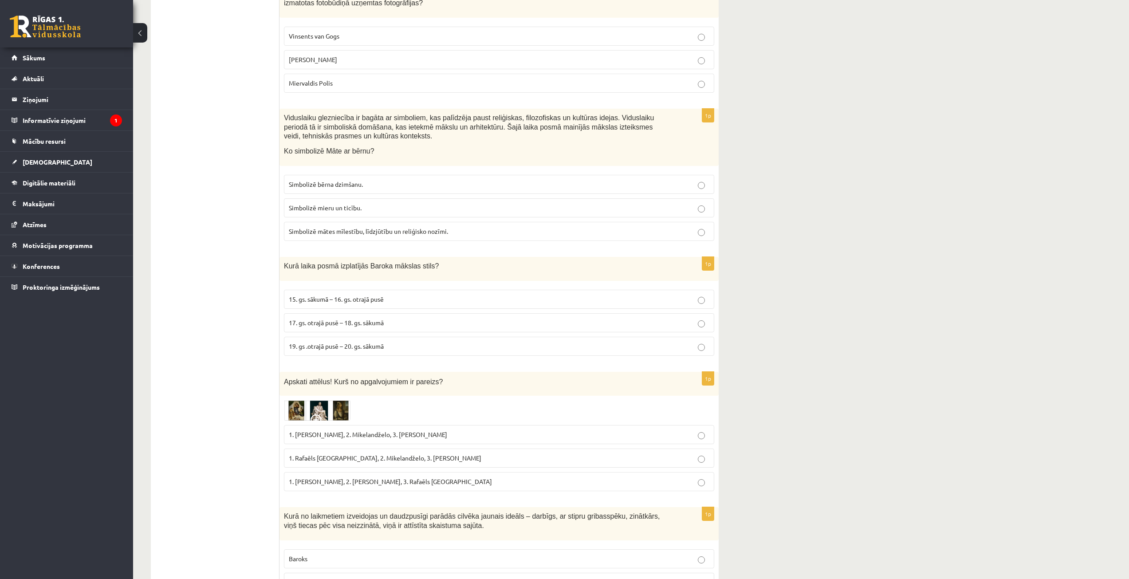
click at [367, 313] on label "17. gs. otrajā pusē – 18. gs. sākumā" at bounding box center [499, 322] width 430 height 19
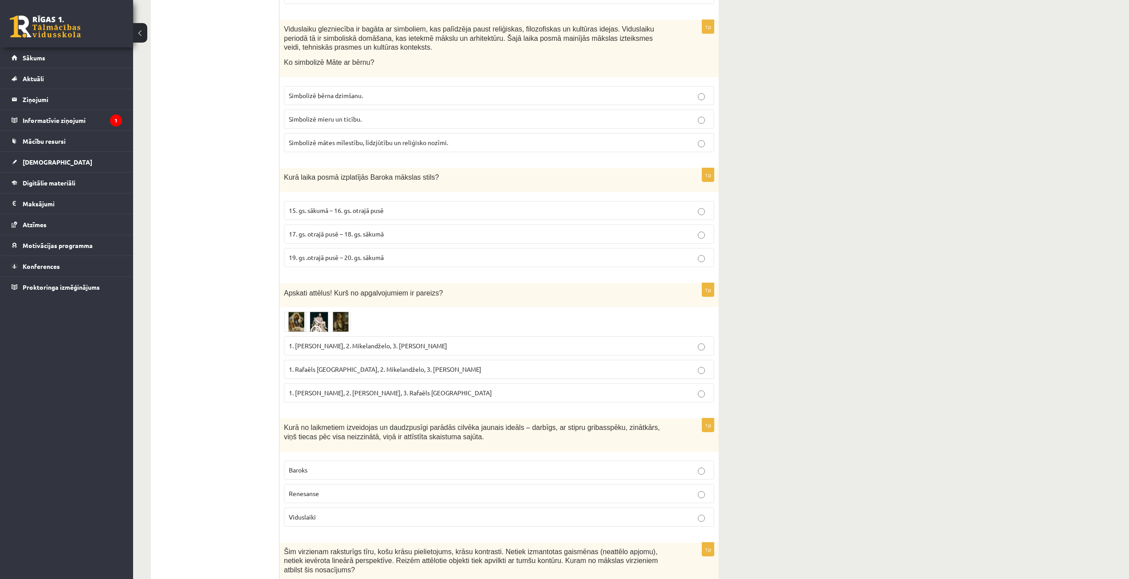
scroll to position [3195, 0]
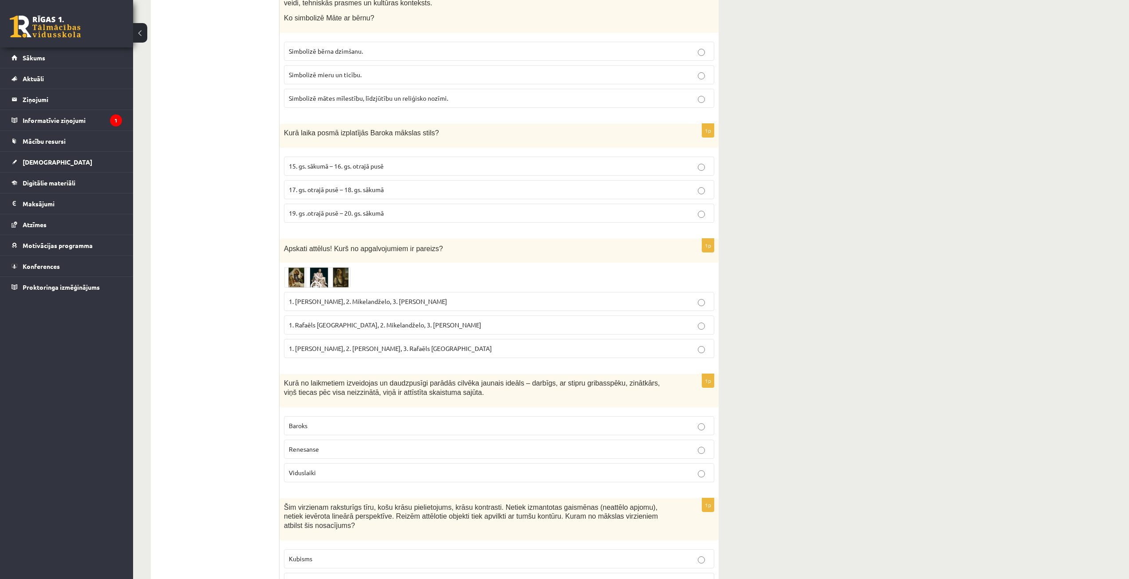
click at [306, 267] on img at bounding box center [317, 277] width 67 height 20
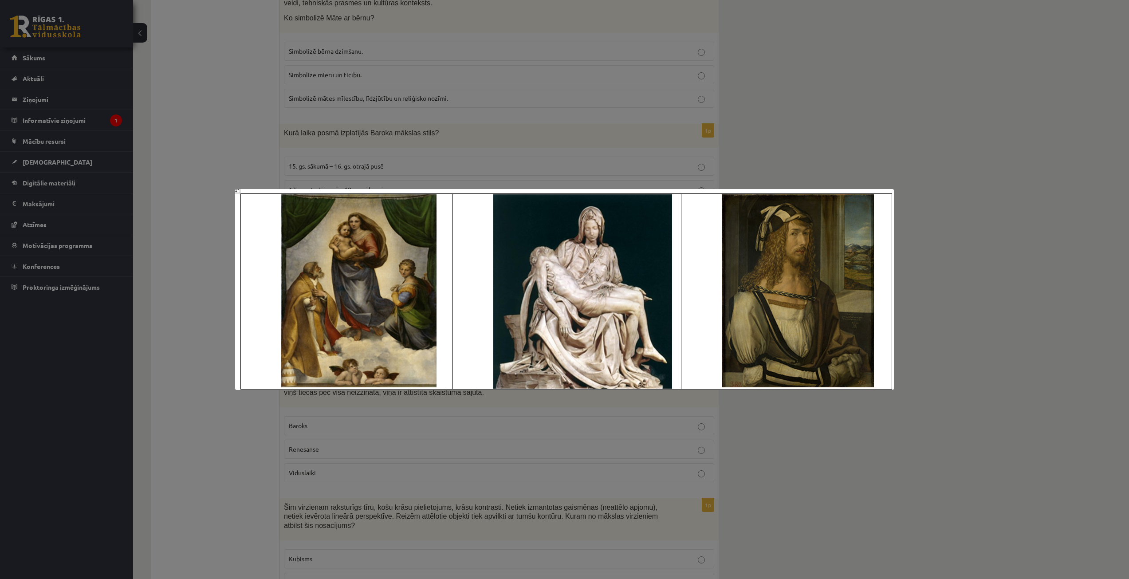
click at [791, 112] on div at bounding box center [564, 289] width 1129 height 579
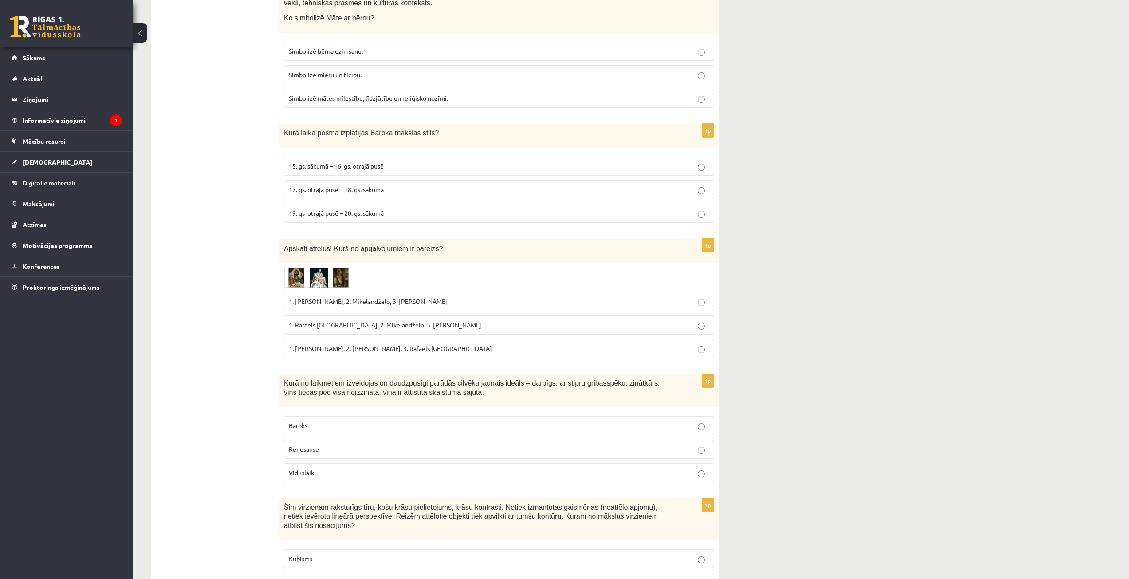
click at [314, 321] on span "1. Rafaēls Sancio da Urbīno, 2. Mikelandželo, 3. Albrehts Dīrers" at bounding box center [385, 325] width 193 height 8
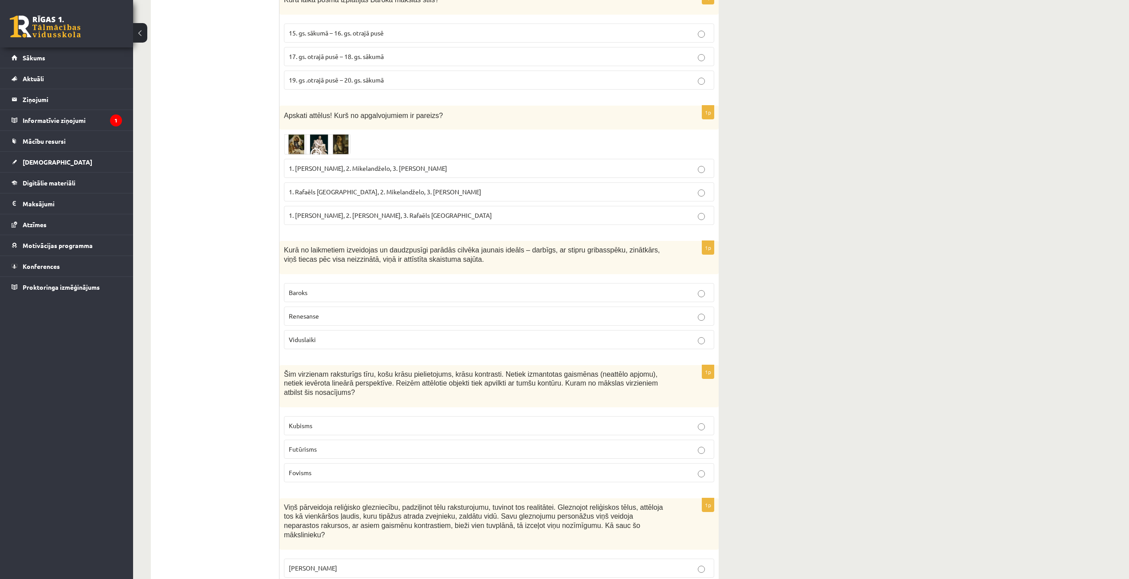
click at [367, 288] on p "Baroks" at bounding box center [499, 292] width 421 height 9
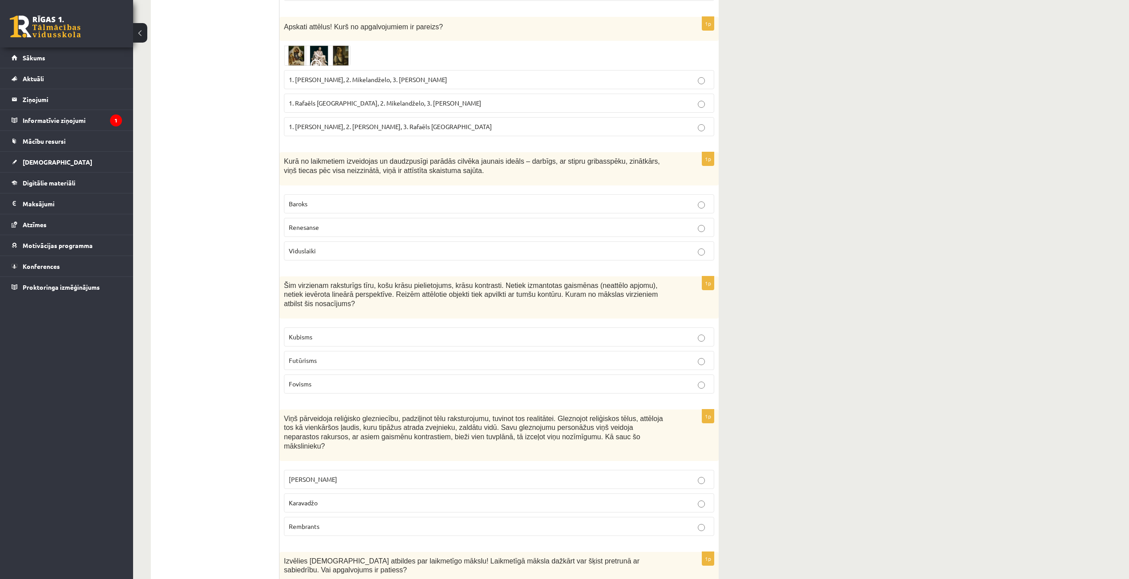
scroll to position [3506, 0]
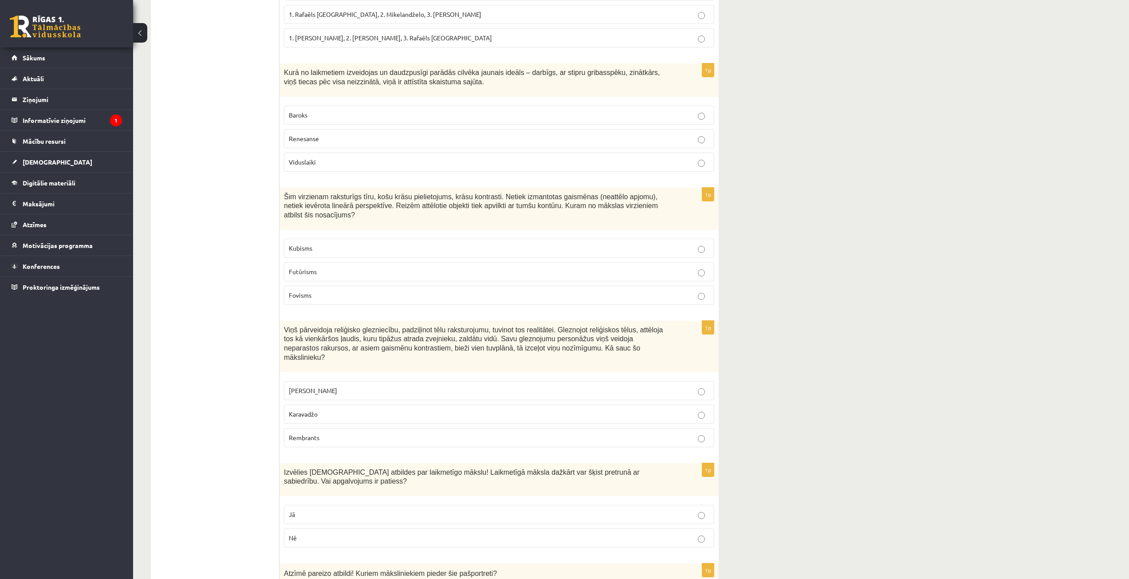
click at [696, 244] on p "Kubisms" at bounding box center [499, 248] width 421 height 9
click at [693, 267] on p "Futūrisms" at bounding box center [499, 271] width 421 height 9
click at [697, 291] on p "Fovisms" at bounding box center [499, 295] width 421 height 9
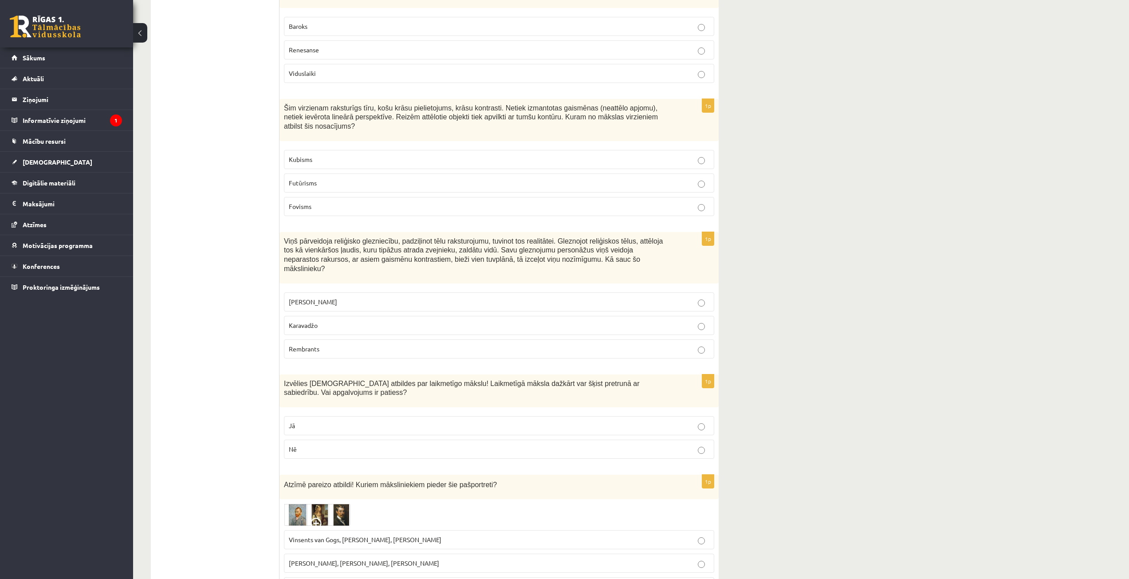
click at [698, 292] on label "Leonardo da Vinči" at bounding box center [499, 301] width 430 height 19
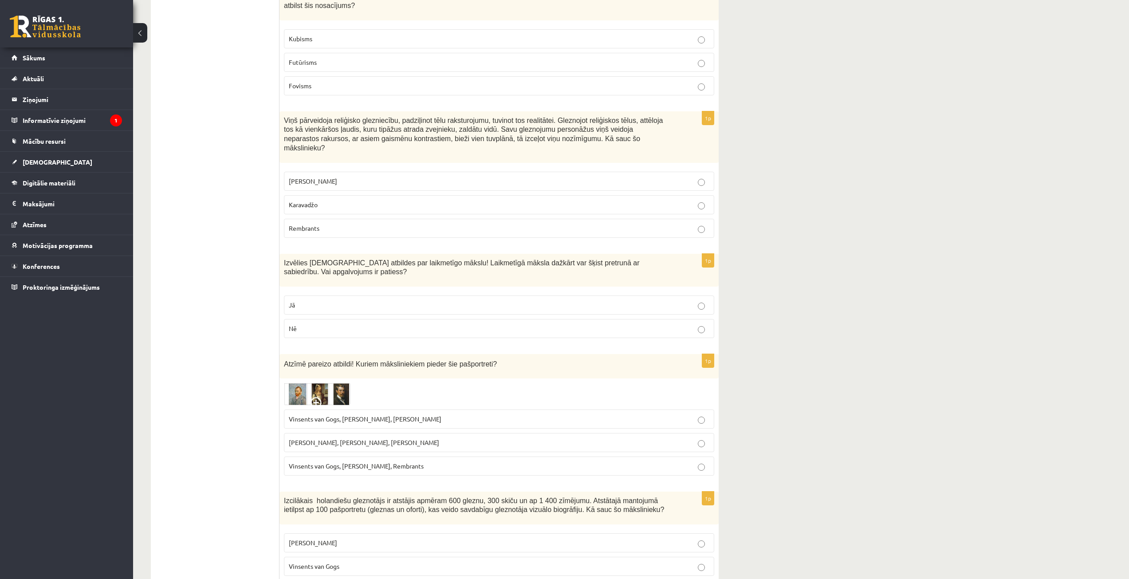
click at [458, 300] on p "Jā" at bounding box center [499, 304] width 421 height 9
click at [331, 457] on label "Vinsents van Gogs, Kārlis Padegs, Rembrants" at bounding box center [499, 466] width 430 height 19
click at [327, 539] on span "Leonardo da Vinči" at bounding box center [313, 543] width 48 height 8
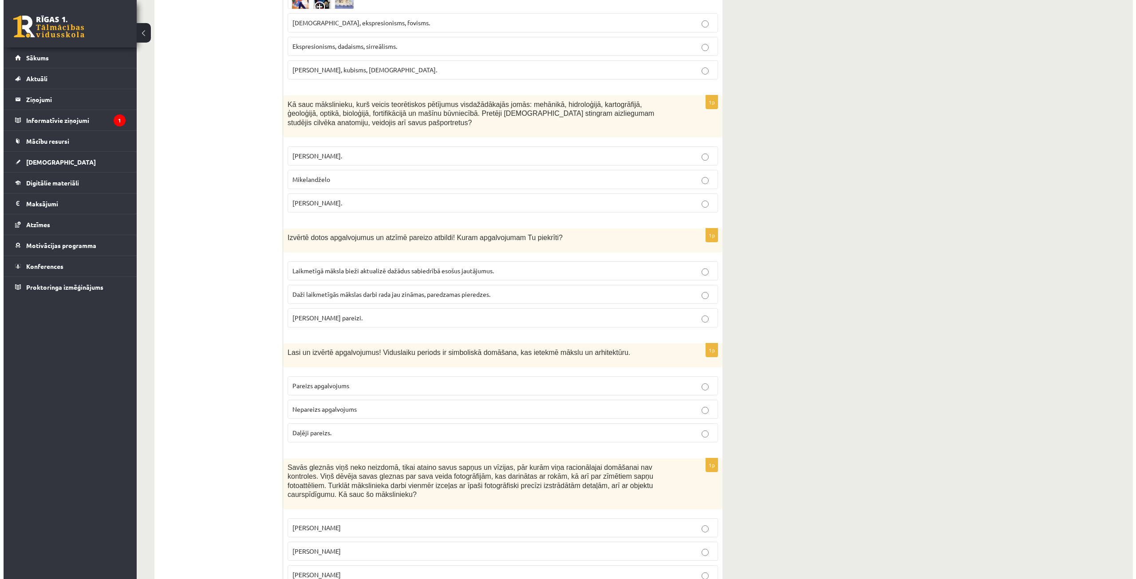
scroll to position [0, 0]
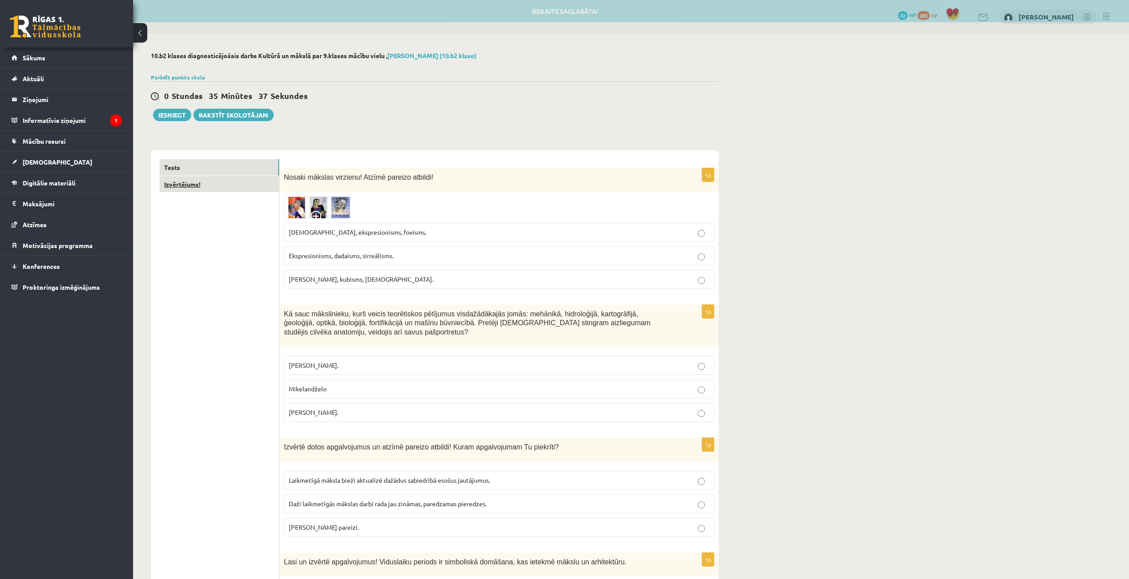
click at [185, 188] on link "Izvērtējums!" at bounding box center [219, 184] width 119 height 16
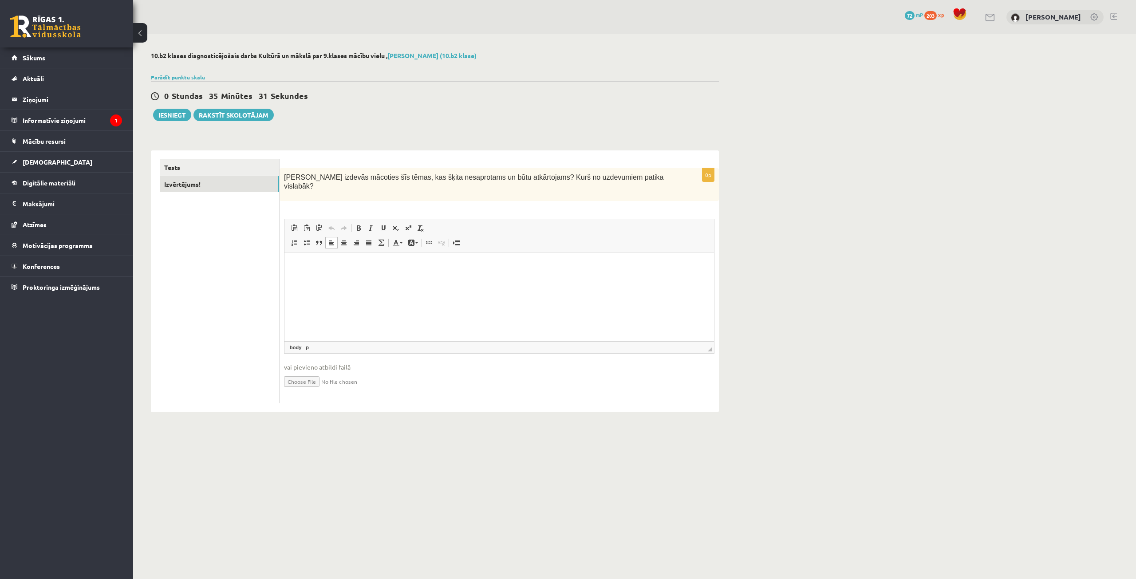
click at [480, 280] on html at bounding box center [499, 266] width 430 height 27
click at [295, 267] on p "**********" at bounding box center [499, 265] width 412 height 9
click at [347, 276] on html "**********" at bounding box center [499, 266] width 430 height 27
click at [167, 111] on button "Iesniegt" at bounding box center [172, 115] width 38 height 12
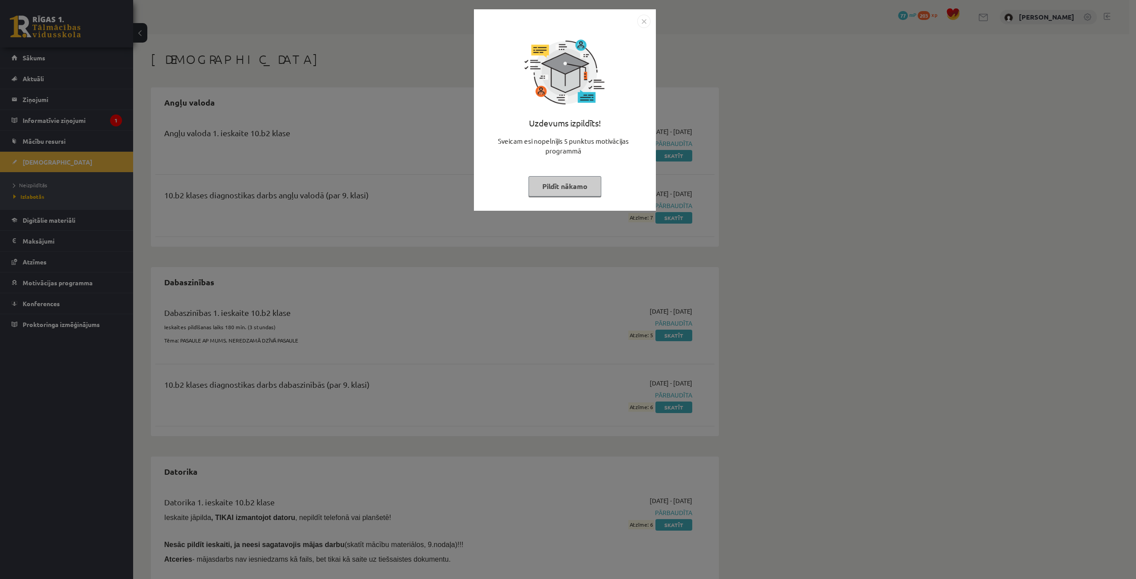
click at [570, 185] on button "Pildīt nākamo" at bounding box center [565, 186] width 73 height 20
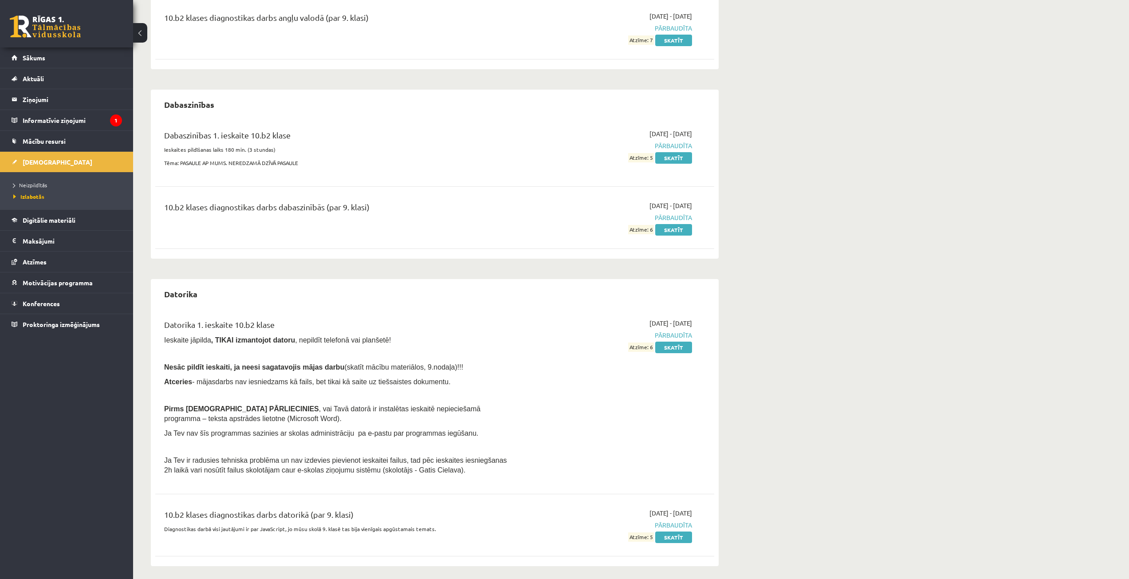
scroll to position [300, 0]
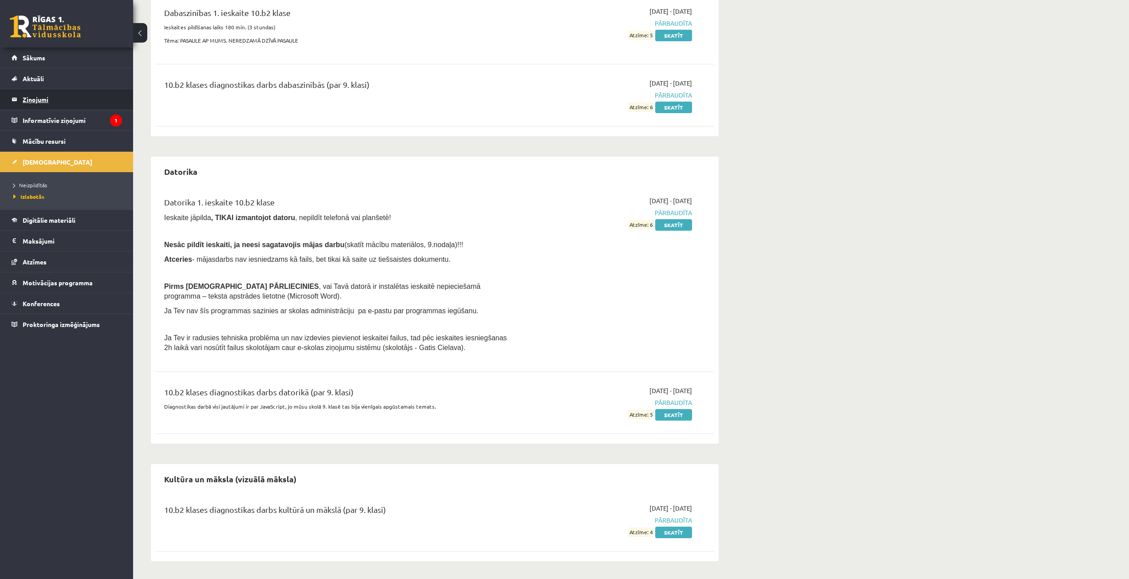
click at [54, 100] on legend "Ziņojumi 0" at bounding box center [72, 99] width 99 height 20
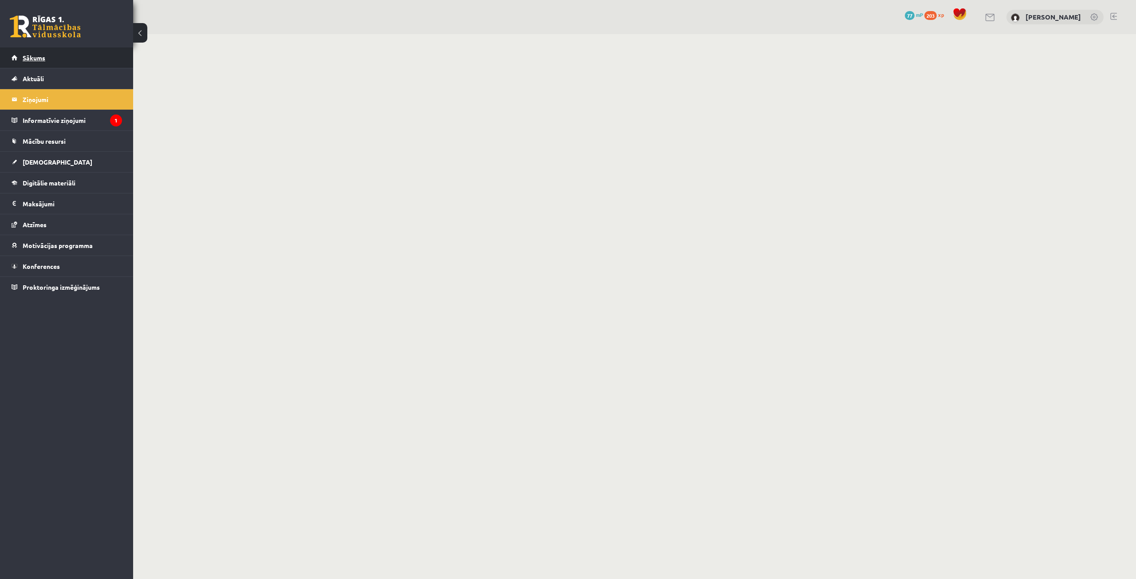
click at [38, 60] on span "Sākums" at bounding box center [34, 58] width 23 height 8
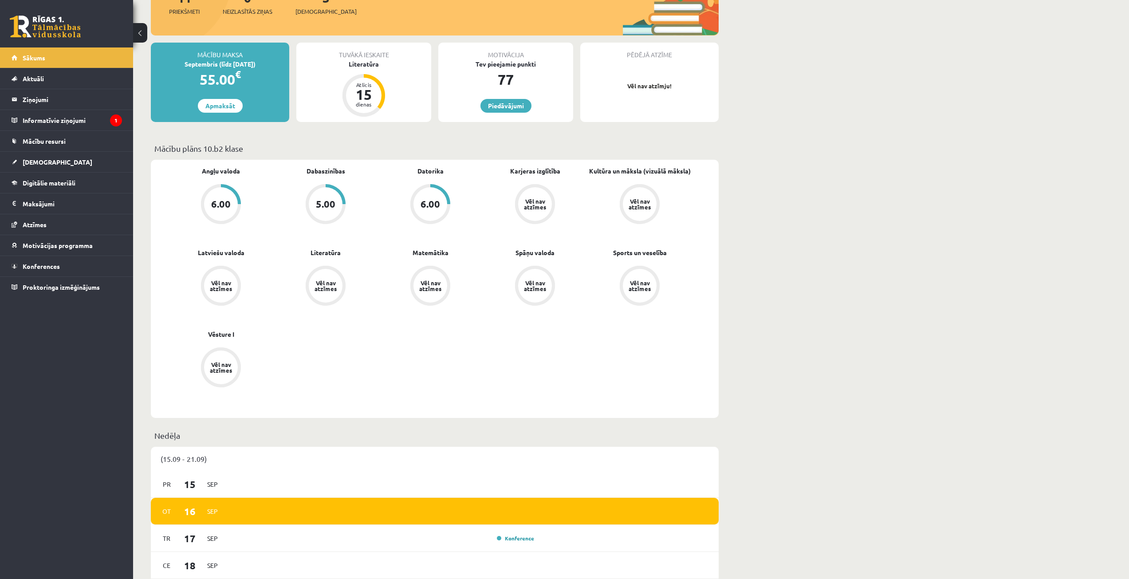
scroll to position [44, 0]
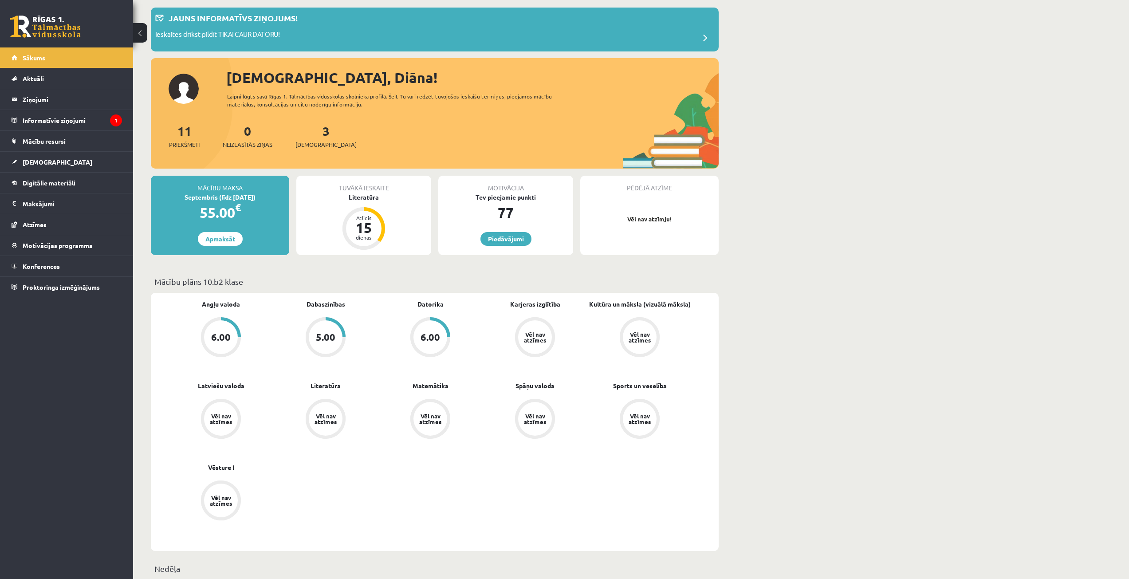
click at [514, 244] on link "Piedāvājumi" at bounding box center [506, 239] width 51 height 14
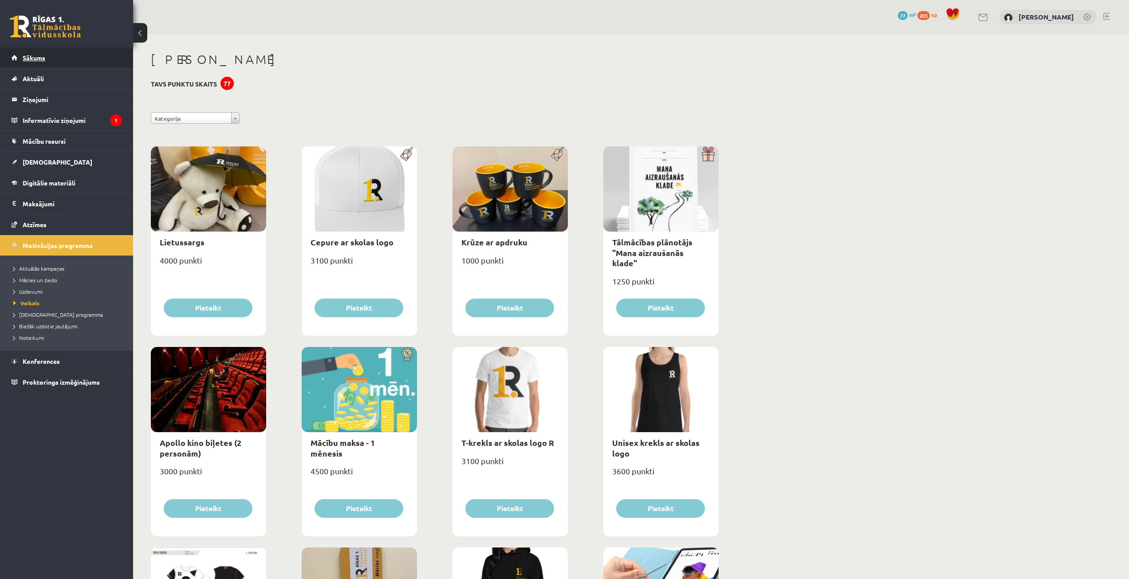
click at [25, 58] on span "Sākums" at bounding box center [34, 58] width 23 height 8
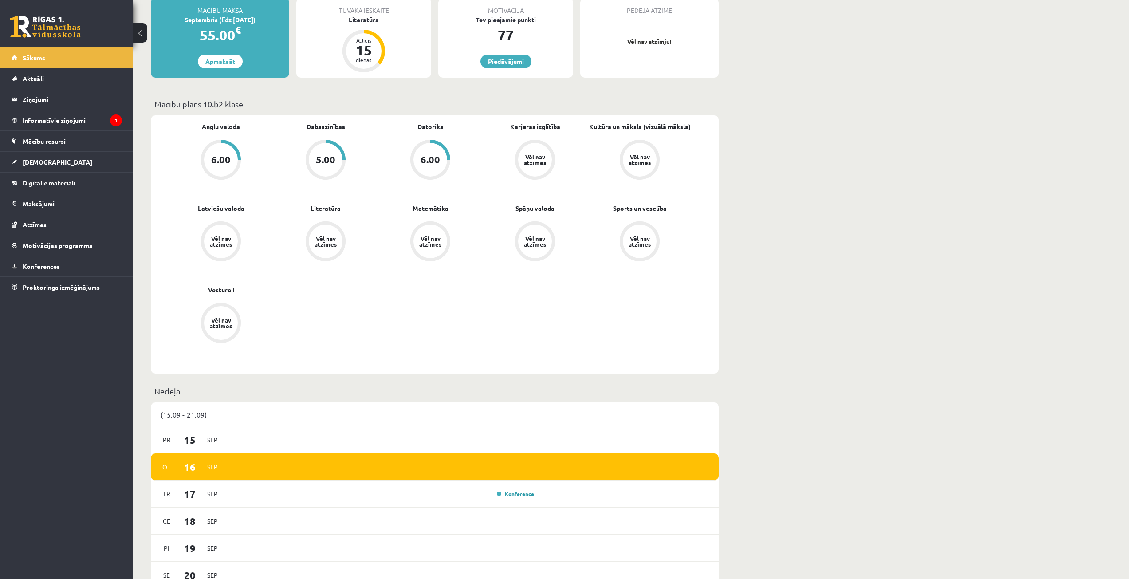
scroll to position [444, 0]
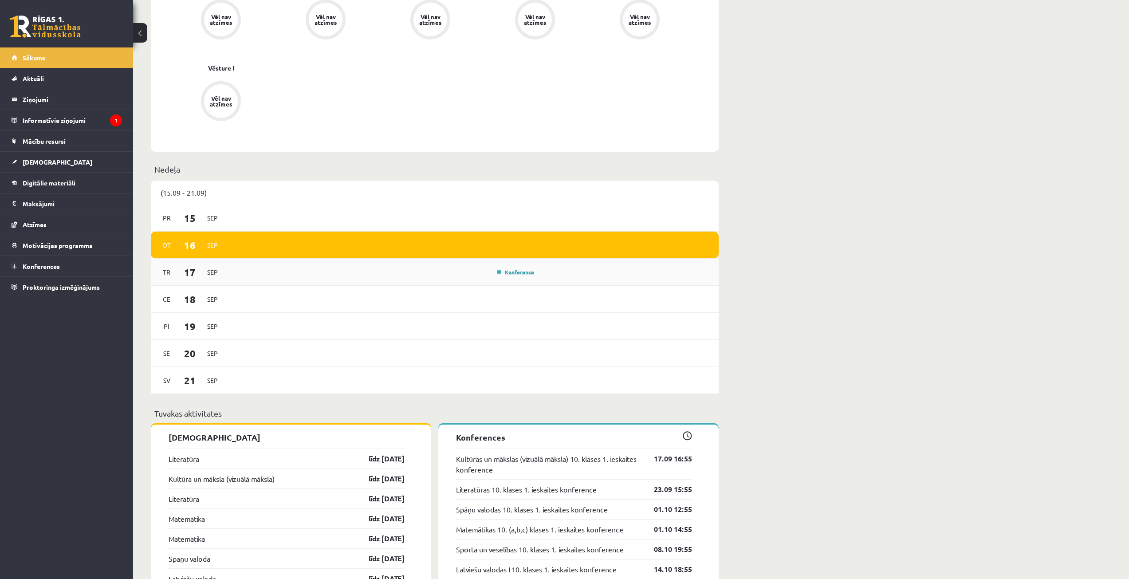
click at [513, 272] on link "Konference" at bounding box center [515, 272] width 37 height 7
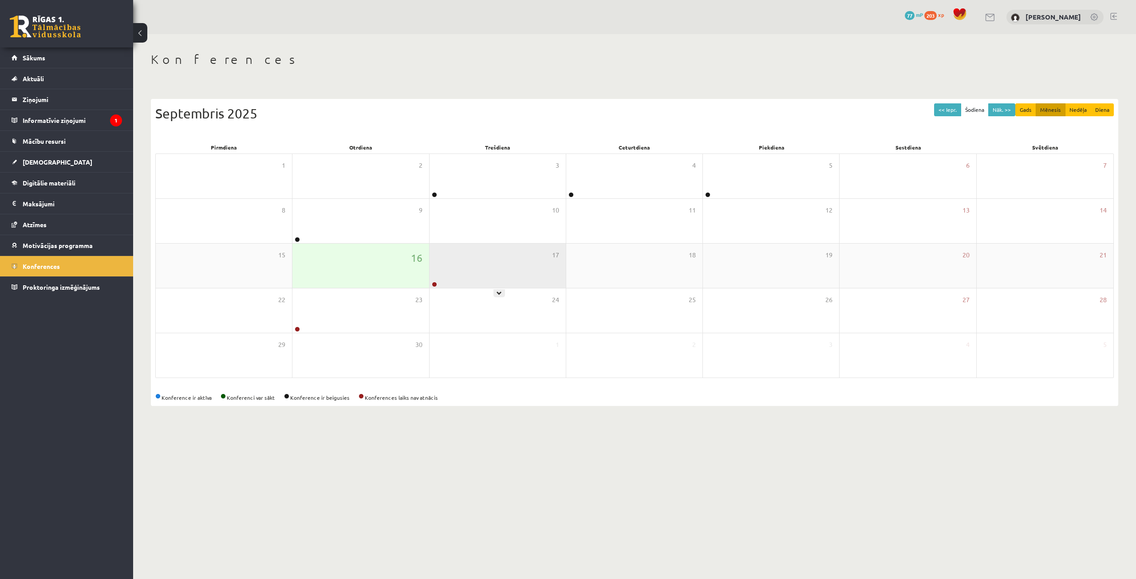
click at [464, 281] on div "17" at bounding box center [498, 266] width 136 height 44
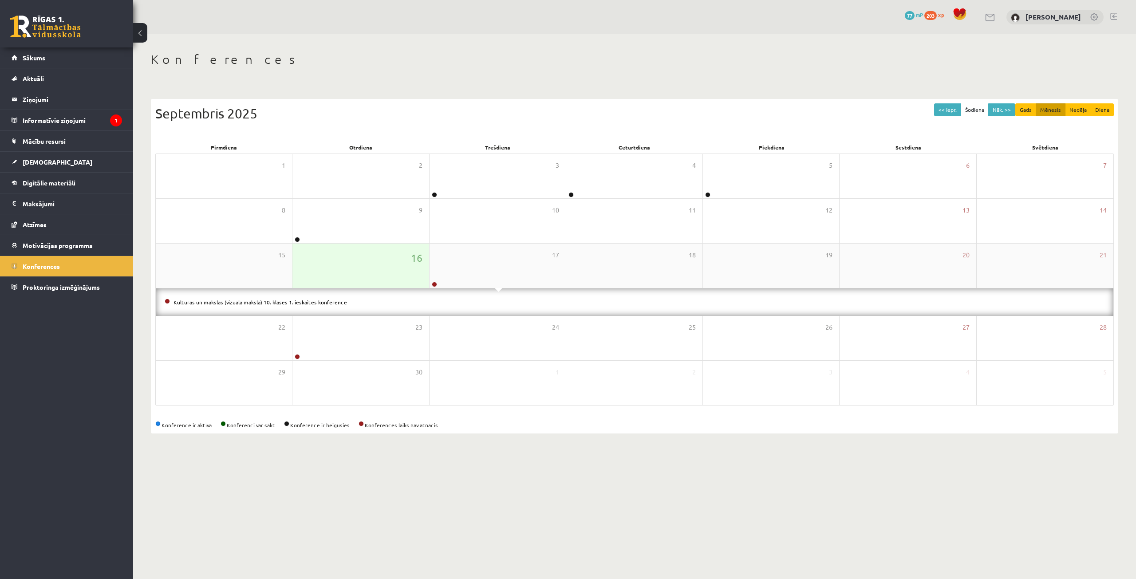
click at [412, 281] on div "16" at bounding box center [360, 266] width 136 height 44
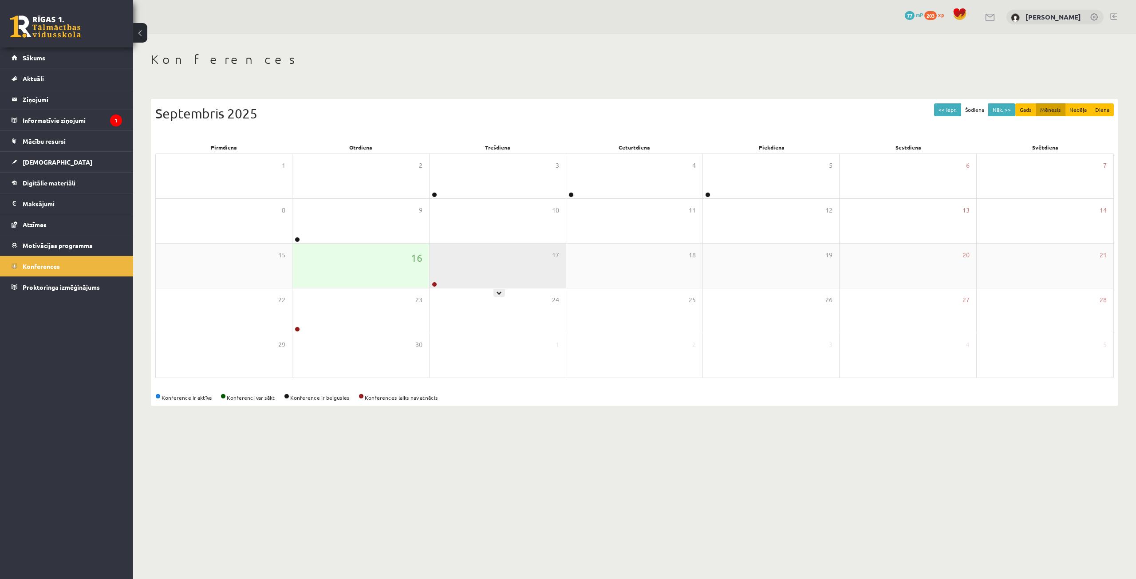
click at [440, 275] on div "17" at bounding box center [498, 266] width 136 height 44
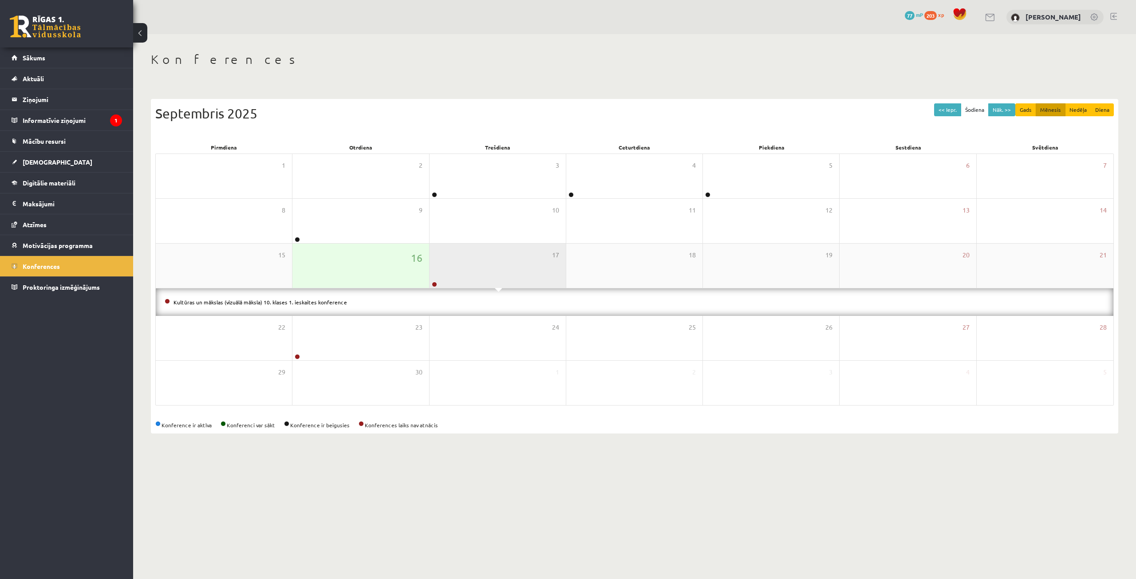
click at [490, 262] on div "17" at bounding box center [498, 266] width 136 height 44
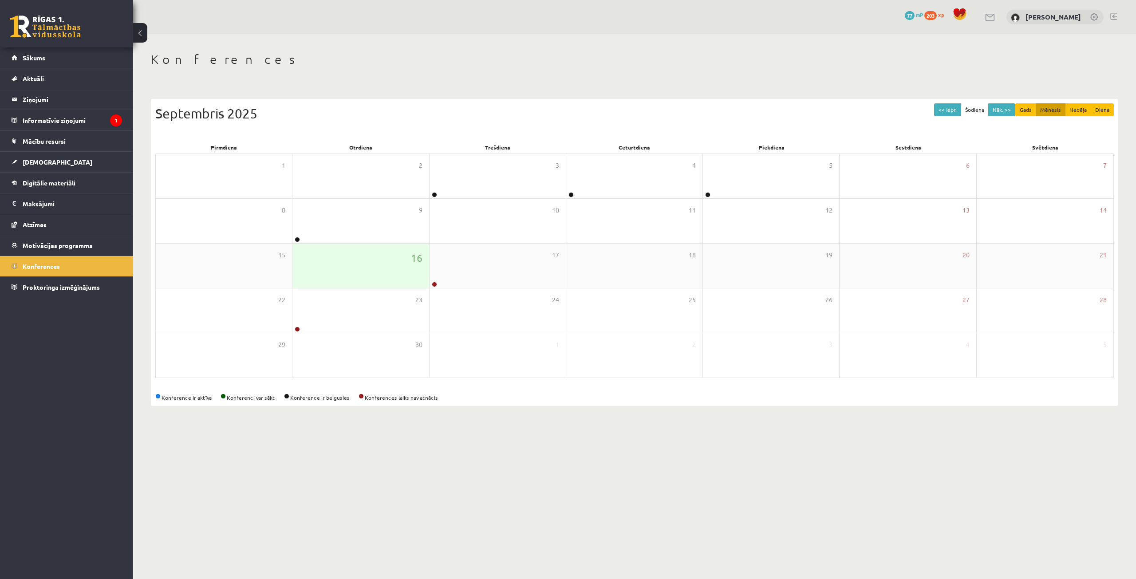
click at [369, 255] on div "16" at bounding box center [360, 266] width 136 height 44
click at [520, 272] on div "17" at bounding box center [498, 266] width 136 height 44
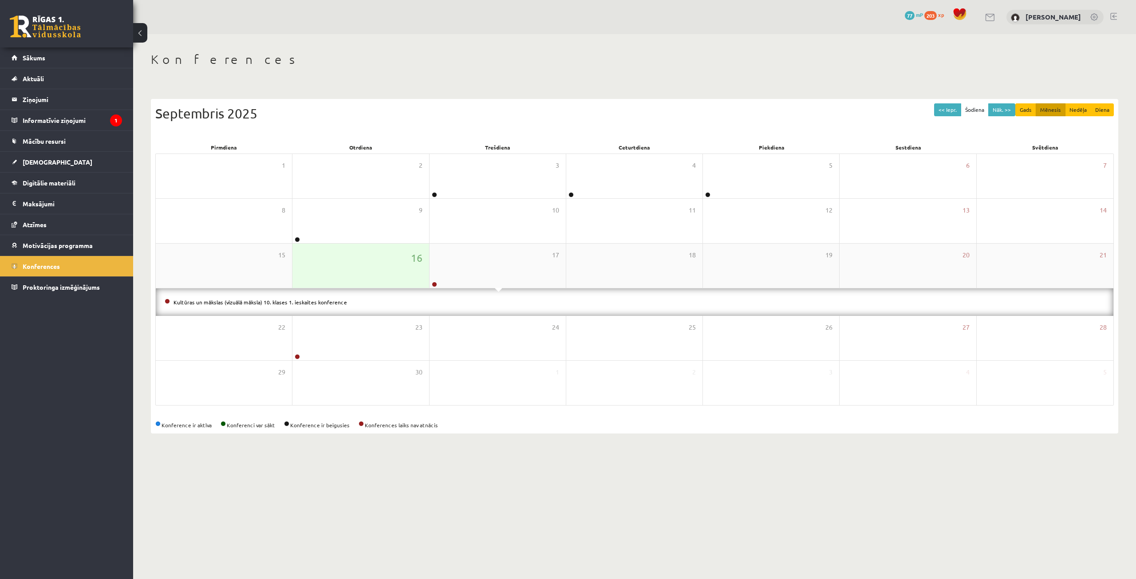
click at [377, 258] on div "16" at bounding box center [360, 266] width 136 height 44
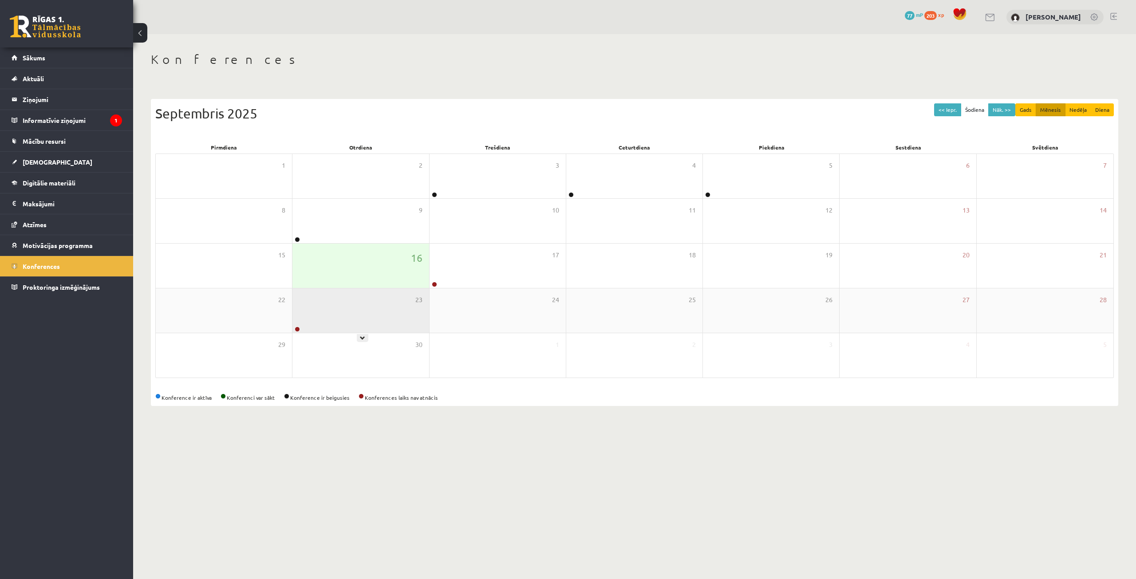
click at [348, 330] on div "23" at bounding box center [360, 310] width 136 height 44
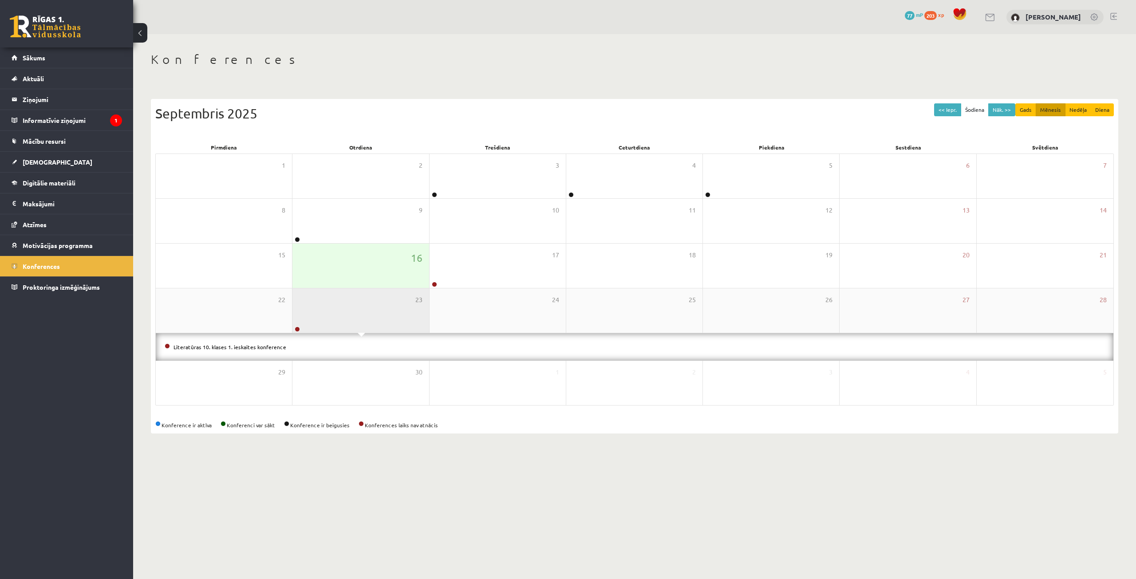
click at [311, 331] on div "23" at bounding box center [360, 310] width 136 height 44
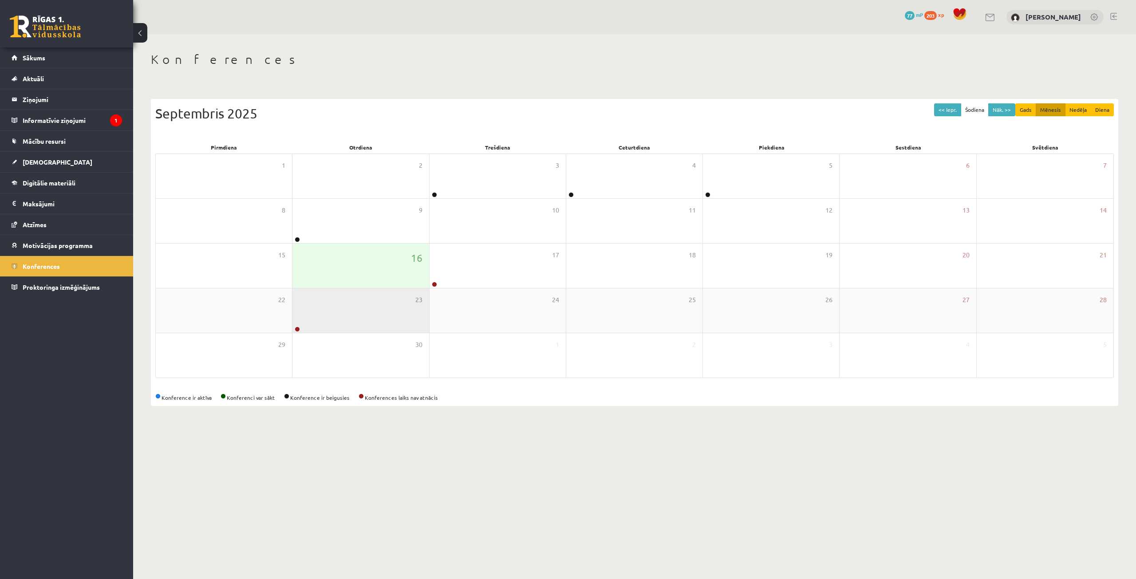
click at [311, 331] on div "23" at bounding box center [360, 310] width 136 height 44
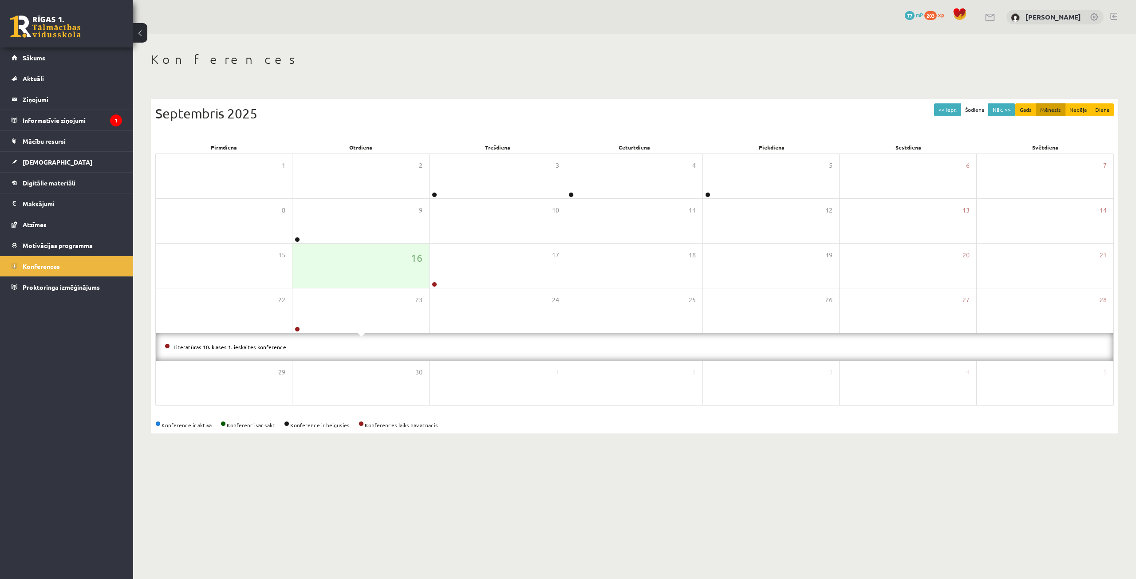
click at [308, 333] on div "Literatūras 10. klases 1. ieskaites konference" at bounding box center [635, 347] width 958 height 28
click at [302, 324] on div "23" at bounding box center [360, 310] width 136 height 44
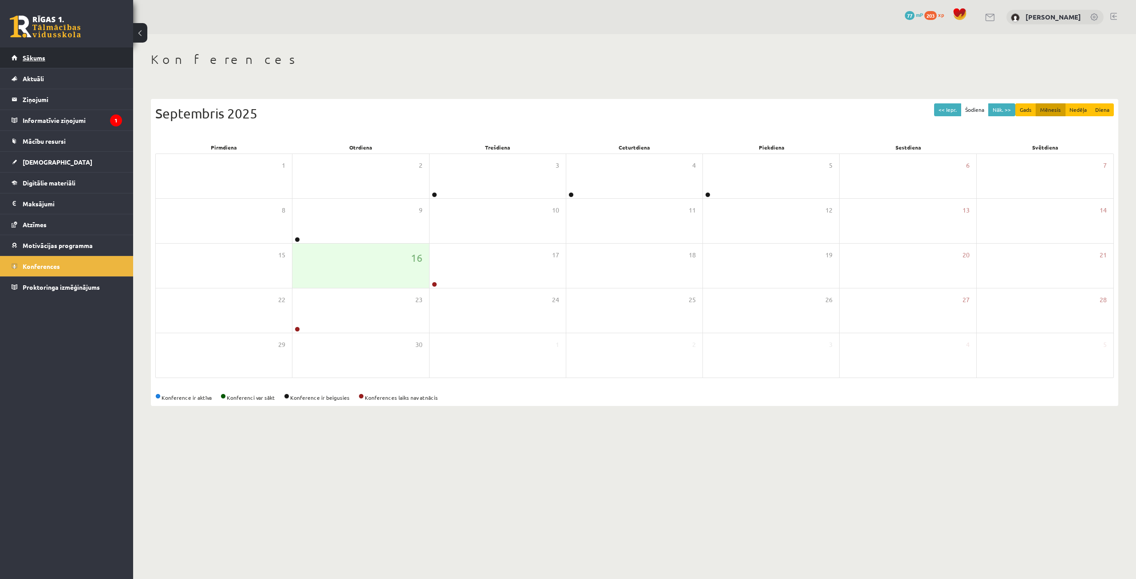
click at [63, 57] on link "Sākums" at bounding box center [67, 57] width 111 height 20
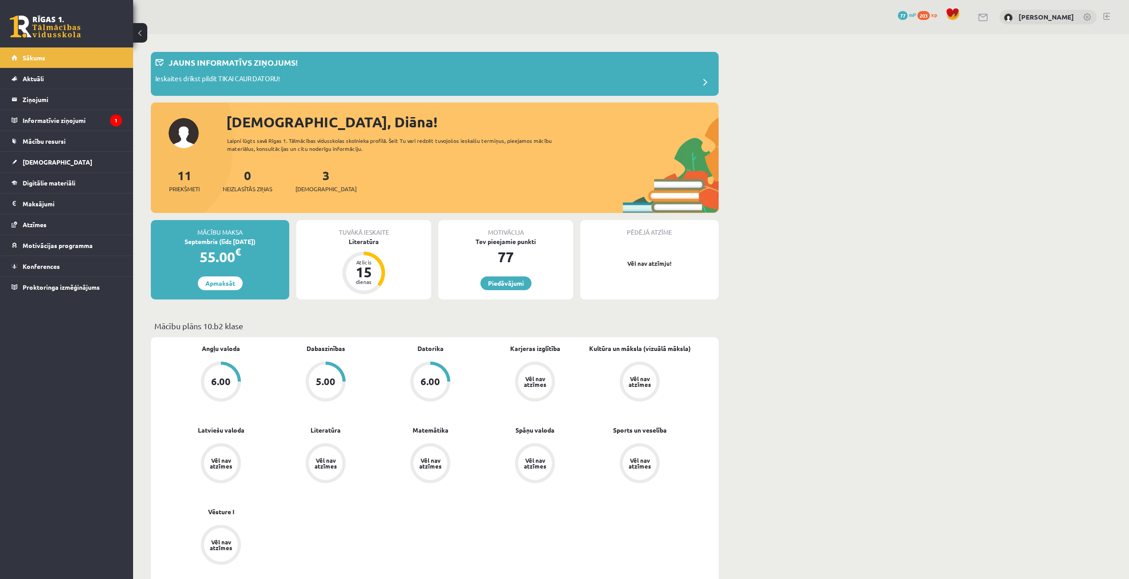
scroll to position [89, 0]
